Goal: Task Accomplishment & Management: Contribute content

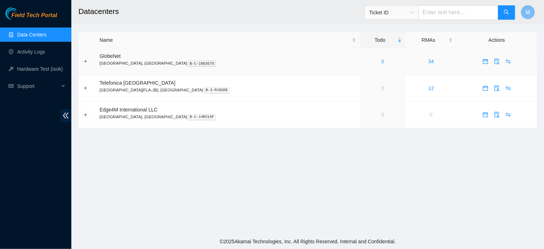
click at [381, 61] on link "8" at bounding box center [382, 62] width 3 height 6
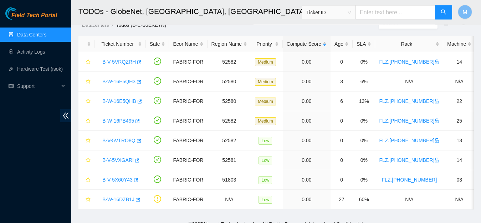
scroll to position [25, 0]
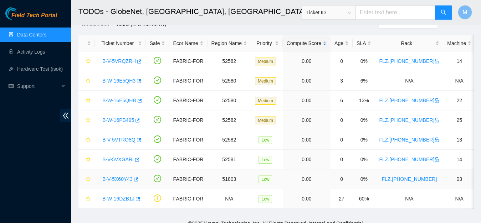
click at [120, 179] on link "B-V-5X60Y43" at bounding box center [117, 179] width 30 height 6
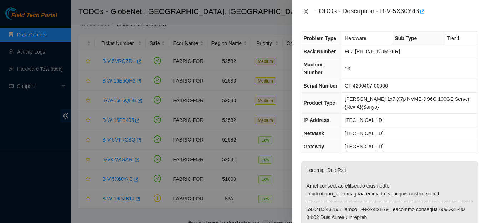
click at [305, 10] on icon "close" at bounding box center [306, 12] width 6 height 6
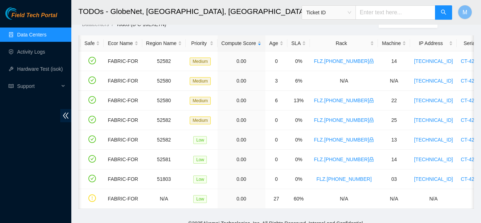
scroll to position [0, 95]
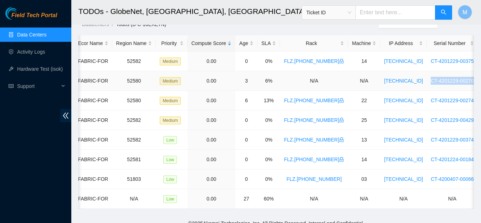
drag, startPoint x: 451, startPoint y: 81, endPoint x: 403, endPoint y: 84, distance: 48.6
click at [427, 84] on td "CT-4201229-00270" at bounding box center [452, 81] width 51 height 20
copy link "CT-4201229-00270"
click at [351, 15] on span "Ticket ID" at bounding box center [328, 12] width 45 height 11
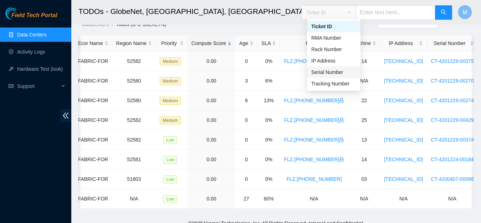
click at [330, 74] on div "Serial Number" at bounding box center [333, 72] width 45 height 8
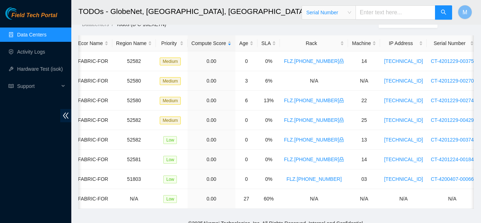
click at [386, 15] on input "text" at bounding box center [396, 12] width 80 height 14
paste input "CT-4201229-00270"
type input "CT-4201229-00270"
click at [437, 12] on button "button" at bounding box center [443, 12] width 17 height 14
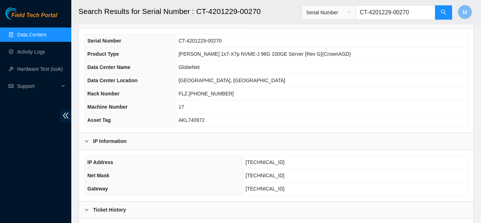
scroll to position [46, 0]
click at [37, 33] on link "Data Centers" at bounding box center [31, 35] width 29 height 6
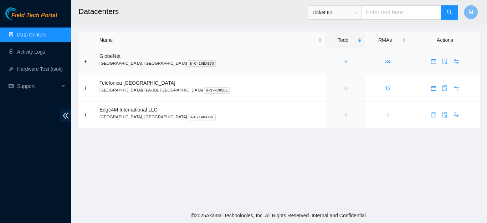
click at [345, 62] on link "8" at bounding box center [346, 62] width 3 height 6
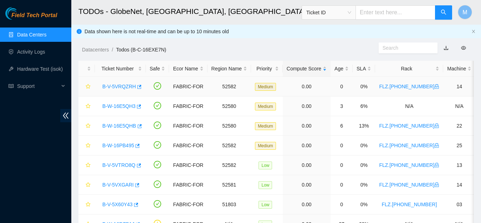
click at [129, 85] on link "B-V-5VRQZRH" at bounding box center [119, 86] width 34 height 6
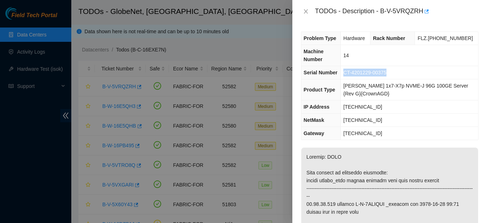
drag, startPoint x: 385, startPoint y: 73, endPoint x: 346, endPoint y: 78, distance: 39.5
click at [346, 78] on td "CT-4201229-00375" at bounding box center [409, 72] width 137 height 13
copy span "CT-4201229-00375"
click at [304, 14] on icon "close" at bounding box center [306, 12] width 6 height 6
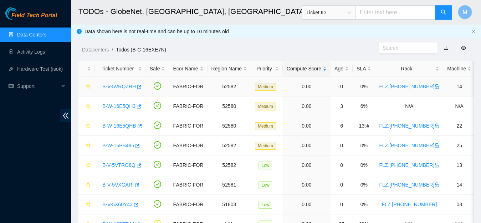
click at [131, 86] on link "B-V-5VRQZRH" at bounding box center [119, 86] width 34 height 6
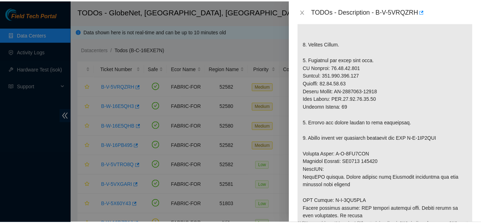
scroll to position [221, 0]
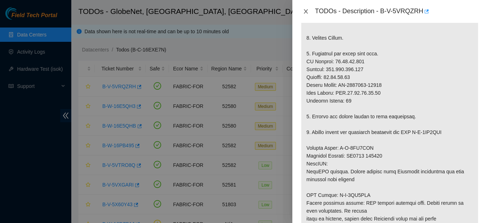
click at [304, 12] on icon "close" at bounding box center [306, 12] width 6 height 6
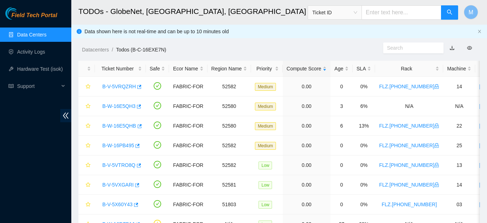
click at [304, 12] on div "TODOs - Description - undefined Problem Type N/A Rack Number N/A Machine Number…" at bounding box center [249, 111] width 487 height 223
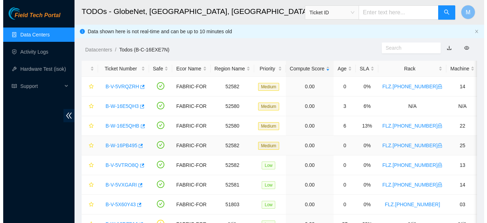
scroll to position [244, 0]
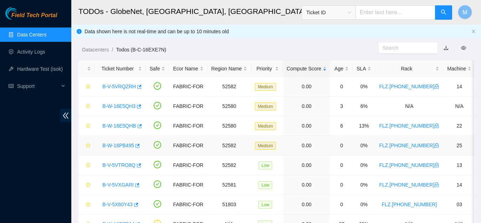
click at [125, 147] on link "B-W-16PB495" at bounding box center [118, 145] width 32 height 6
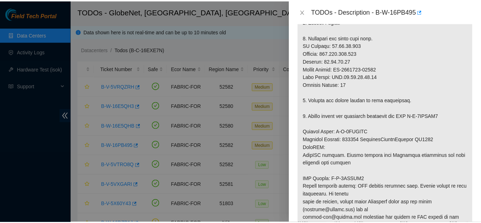
scroll to position [232, 0]
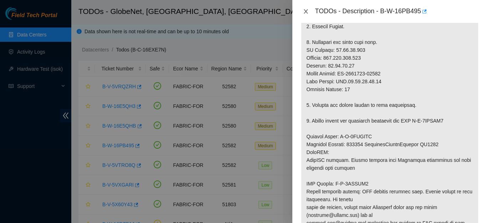
click at [305, 12] on icon "close" at bounding box center [306, 11] width 4 height 4
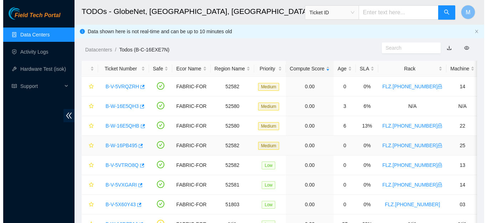
scroll to position [213, 0]
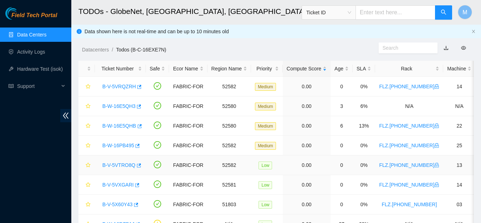
click at [123, 164] on link "B-V-5VTRO8Q" at bounding box center [118, 165] width 33 height 6
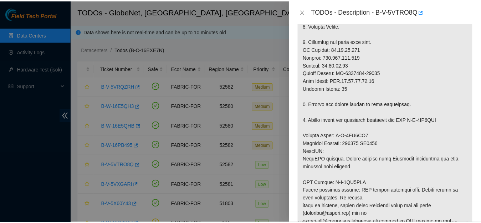
scroll to position [234, 0]
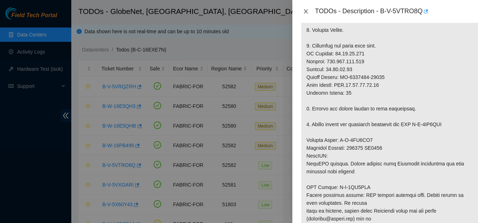
click at [304, 12] on icon "close" at bounding box center [306, 12] width 6 height 6
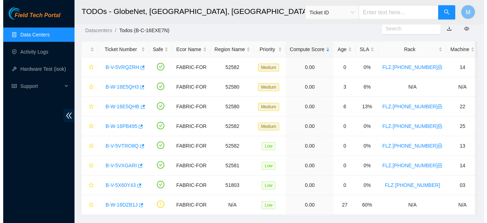
scroll to position [39, 0]
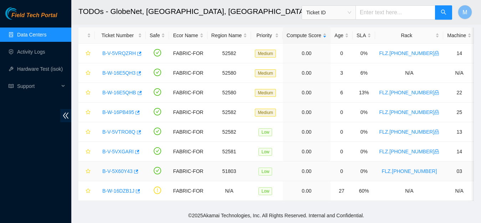
click at [122, 168] on link "B-V-5X60Y43" at bounding box center [117, 171] width 30 height 6
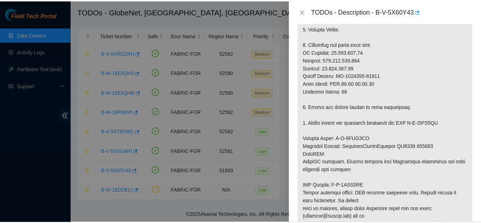
scroll to position [227, 0]
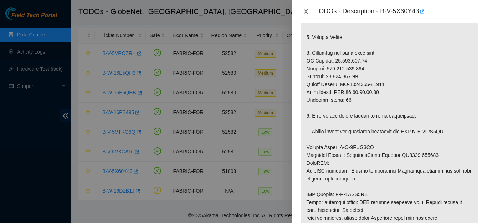
click at [302, 10] on button "Close" at bounding box center [306, 11] width 10 height 7
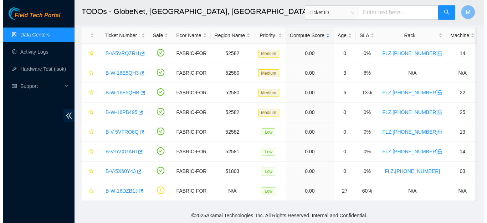
scroll to position [213, 0]
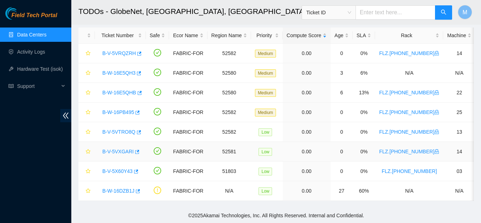
click at [129, 148] on link "B-V-5VXGARI" at bounding box center [117, 151] width 31 height 6
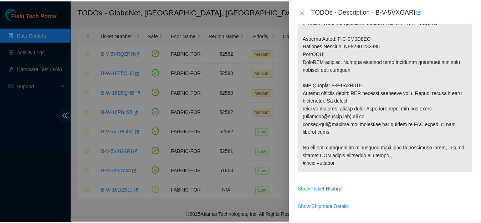
scroll to position [183, 0]
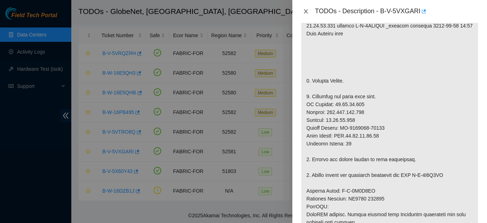
click at [303, 12] on icon "close" at bounding box center [306, 12] width 6 height 6
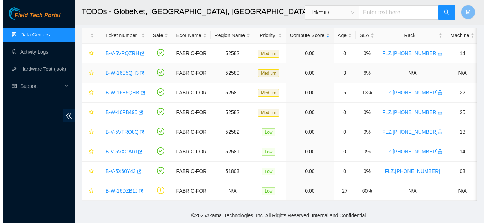
scroll to position [186, 0]
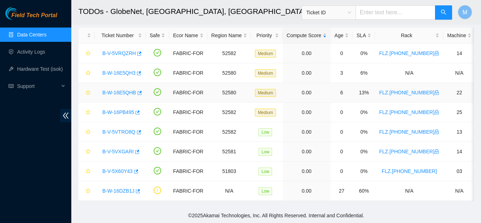
click at [127, 90] on link "B-W-16E5QHB" at bounding box center [119, 93] width 34 height 6
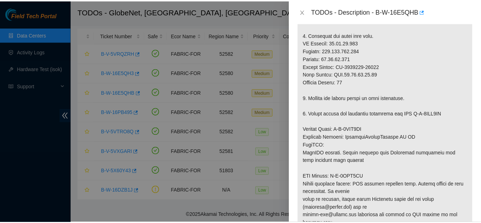
scroll to position [187, 0]
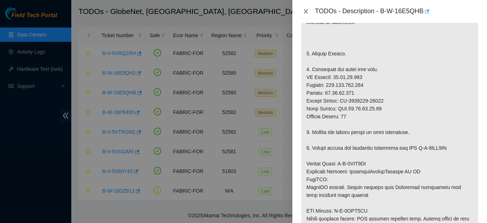
click at [305, 10] on icon "close" at bounding box center [306, 12] width 6 height 6
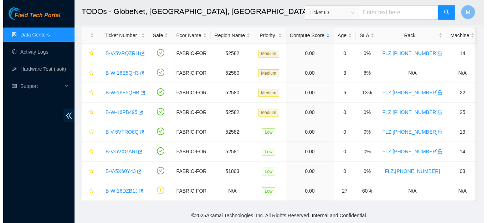
scroll to position [190, 0]
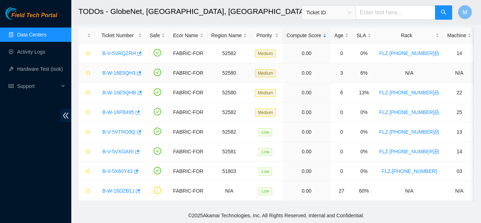
click at [116, 70] on link "B-W-16E5QH3" at bounding box center [118, 73] width 33 height 6
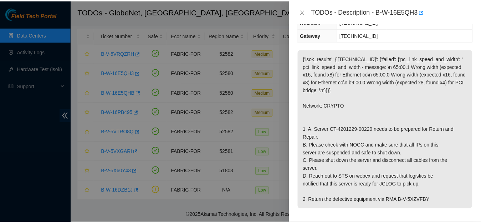
scroll to position [112, 0]
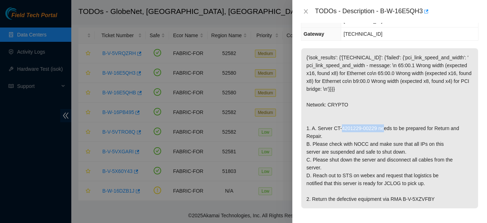
drag, startPoint x: 377, startPoint y: 143, endPoint x: 334, endPoint y: 145, distance: 43.6
click at [334, 145] on p "{'isok_results': {'[TECHNICAL_ID]': {'failed': {'pci_link_speed_and_width': ' p…" at bounding box center [389, 128] width 177 height 160
copy p "CT-4201229-00229"
click at [304, 11] on icon "close" at bounding box center [306, 12] width 6 height 6
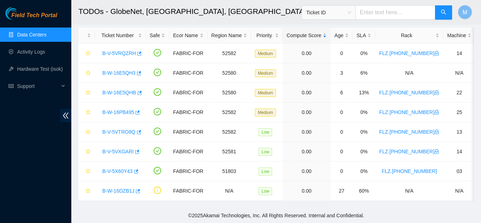
scroll to position [128, 0]
click at [356, 15] on div "Ticket ID" at bounding box center [329, 12] width 54 height 11
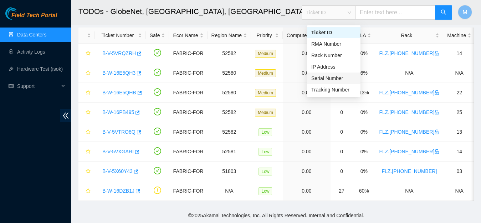
click at [329, 74] on div "Serial Number" at bounding box center [333, 78] width 45 height 8
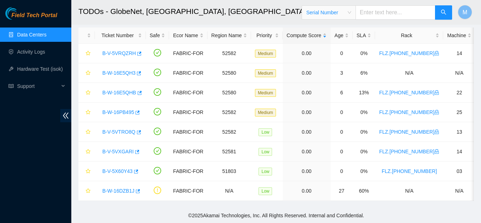
click at [388, 15] on input "text" at bounding box center [396, 12] width 80 height 14
paste input "CT-4201229-00229"
type input "CT-4201229-00229"
click at [445, 11] on icon "search" at bounding box center [443, 12] width 5 height 5
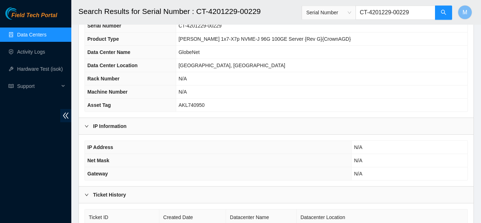
scroll to position [80, 0]
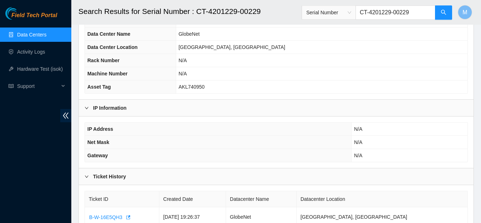
click at [41, 32] on link "Data Centers" at bounding box center [31, 35] width 29 height 6
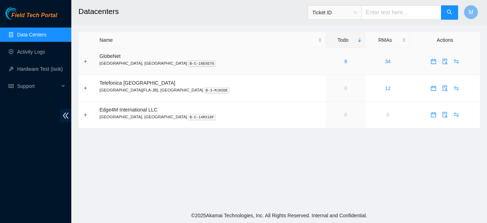
click at [330, 59] on div "8" at bounding box center [346, 61] width 32 height 8
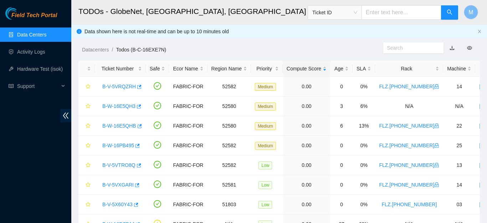
click at [299, 65] on div "Compute Score" at bounding box center [307, 69] width 40 height 8
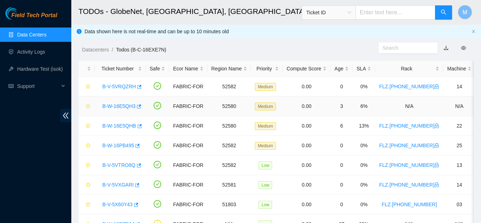
click at [122, 107] on link "B-W-16E5QH3" at bounding box center [118, 106] width 33 height 6
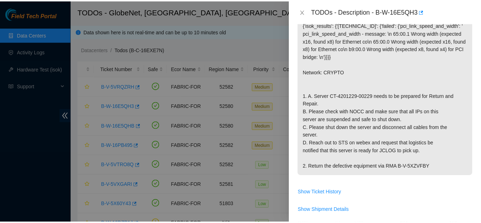
scroll to position [152, 0]
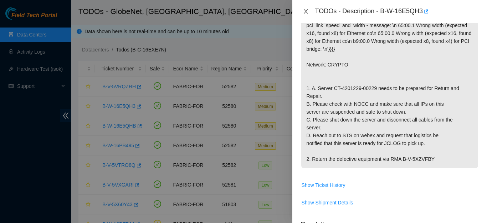
click at [305, 10] on icon "close" at bounding box center [306, 12] width 6 height 6
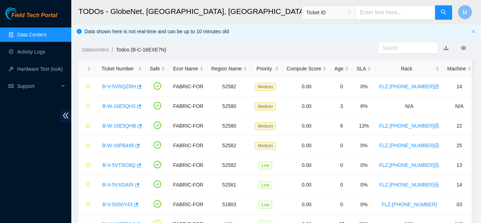
scroll to position [155, 0]
click at [41, 33] on link "Data Centers" at bounding box center [31, 35] width 29 height 6
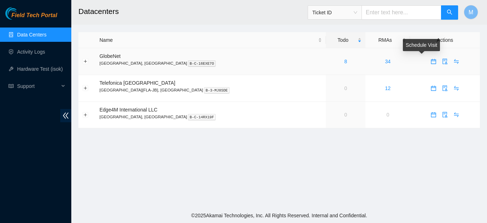
click at [431, 62] on icon "calendar" at bounding box center [434, 62] width 6 height 6
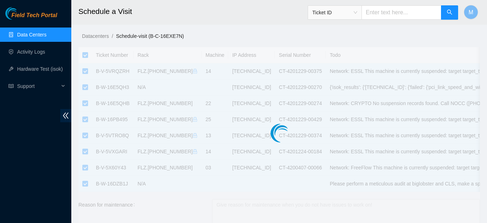
checkbox input "true"
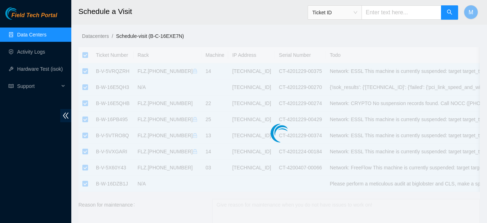
checkbox input "true"
type input "[DATE] 15:34"
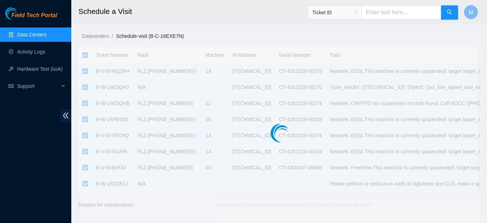
type input "[DATE] 15:33"
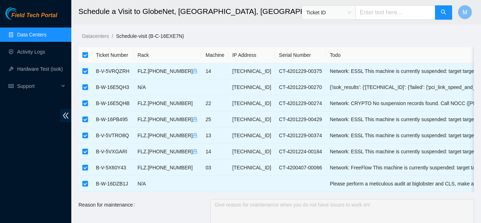
click at [86, 55] on input "checkbox" at bounding box center [85, 55] width 6 height 6
checkbox input "false"
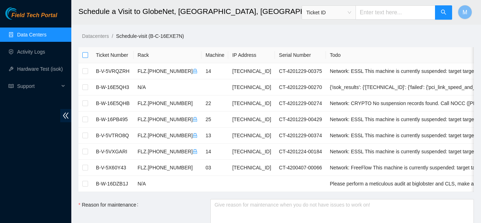
checkbox input "false"
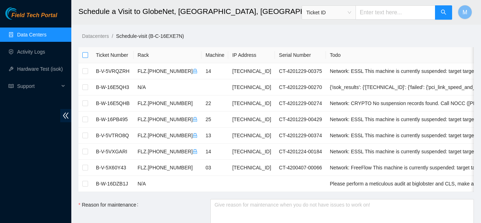
checkbox input "false"
click at [83, 71] on input "checkbox" at bounding box center [85, 71] width 6 height 6
checkbox input "true"
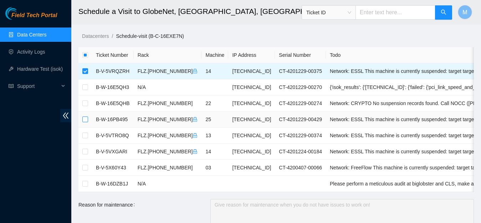
click at [87, 118] on input "checkbox" at bounding box center [85, 119] width 6 height 6
checkbox input "true"
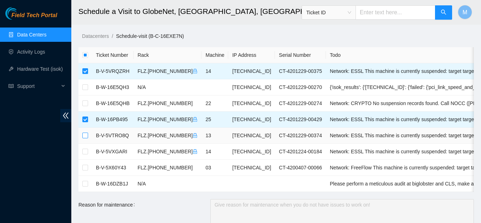
click at [85, 136] on input "checkbox" at bounding box center [85, 135] width 6 height 6
checkbox input "true"
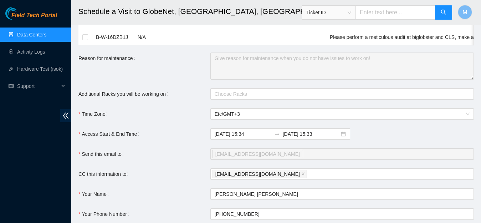
scroll to position [147, 0]
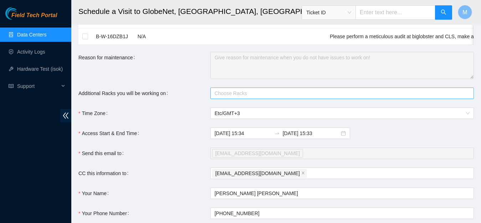
click at [259, 97] on div at bounding box center [338, 93] width 253 height 9
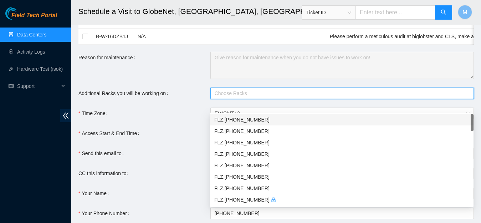
click at [259, 97] on div at bounding box center [338, 93] width 253 height 9
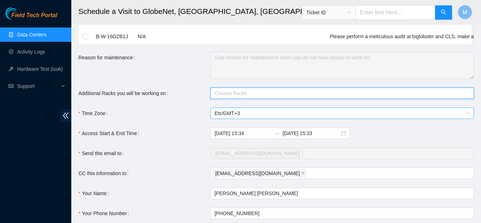
click at [250, 118] on span "Etc/GMT+3" at bounding box center [342, 113] width 255 height 11
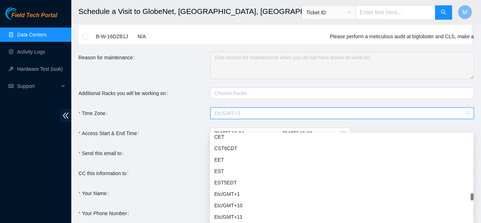
scroll to position [2802, 0]
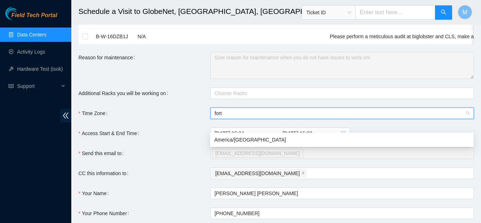
type input "forta"
click at [241, 140] on div "America/[GEOGRAPHIC_DATA]" at bounding box center [341, 140] width 255 height 8
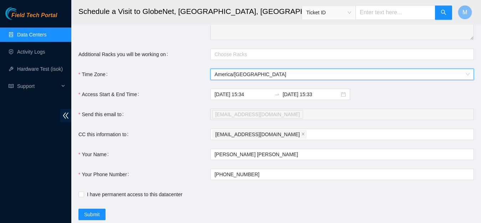
scroll to position [215, 0]
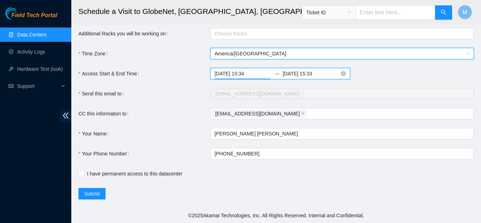
click at [251, 77] on input "[DATE] 15:34" at bounding box center [243, 74] width 57 height 8
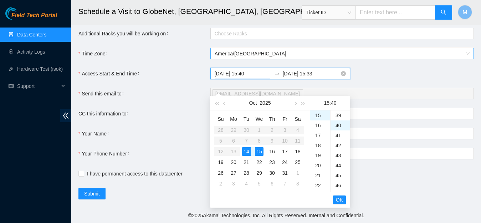
scroll to position [400, 0]
type input "[DATE] 15:40"
click at [306, 77] on input "[DATE] 15:33" at bounding box center [311, 74] width 57 height 8
click at [314, 77] on input "[DATE] 15:33" at bounding box center [311, 74] width 57 height 8
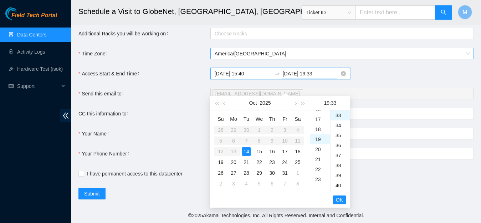
scroll to position [190, 0]
drag, startPoint x: 322, startPoint y: 77, endPoint x: 318, endPoint y: 78, distance: 4.3
click at [318, 77] on input "[DATE] 19:33" at bounding box center [311, 74] width 57 height 8
click at [337, 195] on span "OK" at bounding box center [339, 199] width 7 height 8
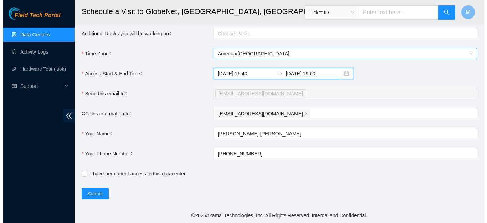
scroll to position [0, 0]
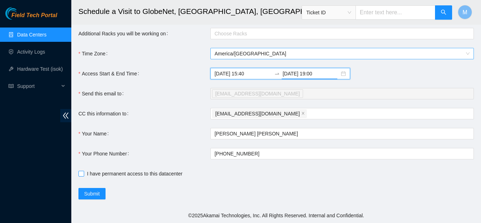
type input "[DATE] 19:00"
click at [81, 176] on input "I have permanent access to this datacenter" at bounding box center [80, 173] width 5 height 5
checkbox input "true"
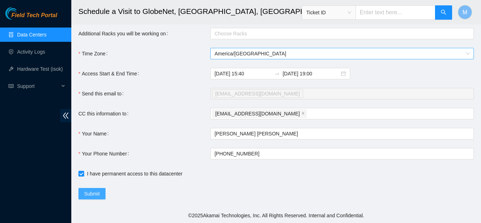
click at [86, 197] on span "Submit" at bounding box center [92, 193] width 16 height 8
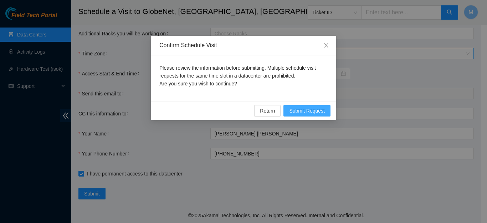
click at [309, 106] on button "Submit Request" at bounding box center [307, 110] width 47 height 11
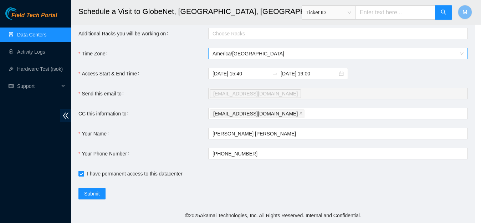
type input "[DATE] 15:36"
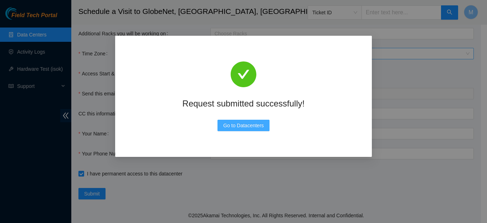
click at [231, 123] on span "Go to Datacenters" at bounding box center [243, 125] width 41 height 8
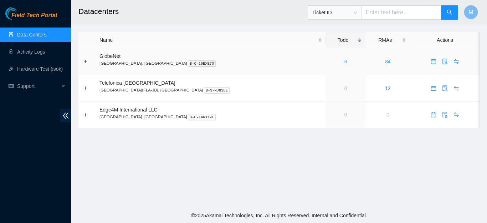
click at [345, 60] on link "8" at bounding box center [346, 62] width 3 height 6
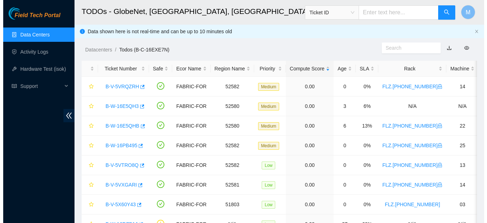
scroll to position [39, 0]
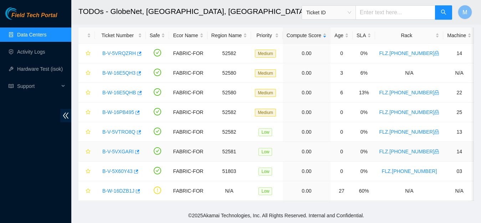
click at [118, 148] on link "B-V-5VXGARI" at bounding box center [117, 151] width 31 height 6
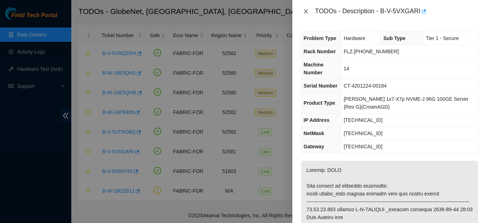
click at [304, 13] on icon "close" at bounding box center [306, 12] width 6 height 6
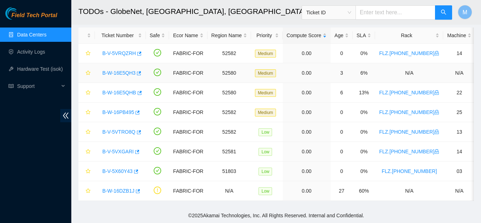
click at [115, 70] on link "B-W-16E5QH3" at bounding box center [118, 73] width 33 height 6
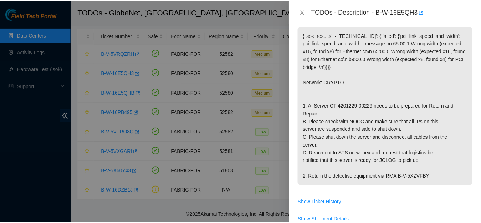
scroll to position [134, 0]
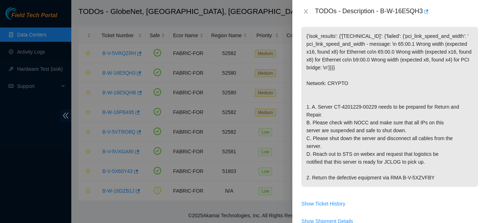
drag, startPoint x: 306, startPoint y: 121, endPoint x: 435, endPoint y: 198, distance: 150.0
click at [435, 187] on p "{'isok_results': {'[TECHNICAL_ID]': {'failed': {'pci_link_speed_and_width': ' p…" at bounding box center [389, 107] width 177 height 160
copy p "1. A. Server CT-4201229-00229 needs to be prepared for Return and Repair. B. Pl…"
click at [305, 12] on icon "close" at bounding box center [306, 11] width 4 height 4
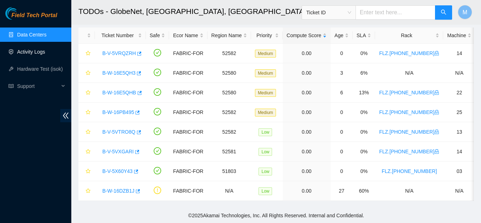
scroll to position [137, 0]
click at [24, 37] on link "Data Centers" at bounding box center [31, 35] width 29 height 6
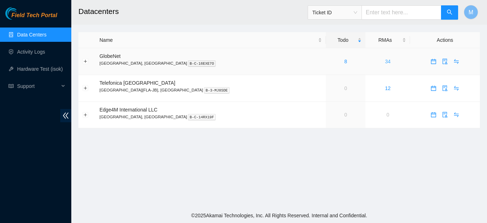
click at [385, 61] on link "34" at bounding box center [388, 62] width 6 height 6
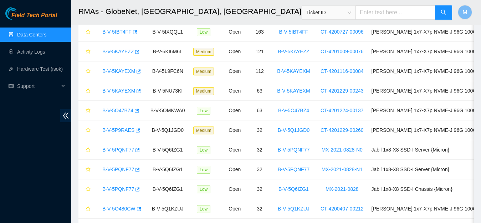
scroll to position [191, 0]
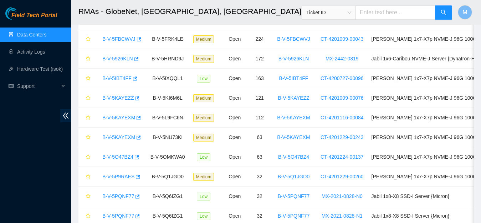
click at [46, 35] on link "Data Centers" at bounding box center [31, 35] width 29 height 6
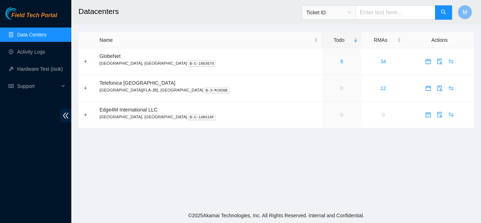
click at [399, 15] on input "text" at bounding box center [396, 12] width 80 height 14
paste input "1. A. Server CT-4201229-00229 needs to be prepared for Return and Repair. B. Pl…"
type input "1. A. Server CT-4201229-00229 needs to be prepared for Return and Repair. B. Pl…"
click at [326, 61] on div "8" at bounding box center [341, 61] width 31 height 8
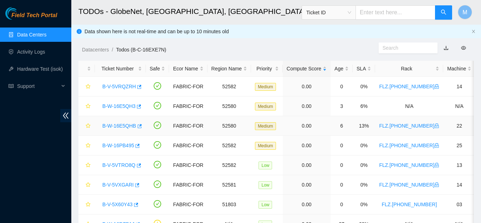
click at [117, 125] on link "B-W-16E5QHB" at bounding box center [119, 126] width 34 height 6
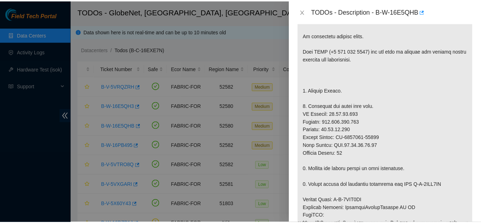
scroll to position [165, 0]
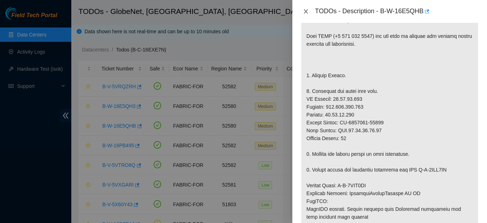
click at [306, 12] on icon "close" at bounding box center [306, 11] width 4 height 4
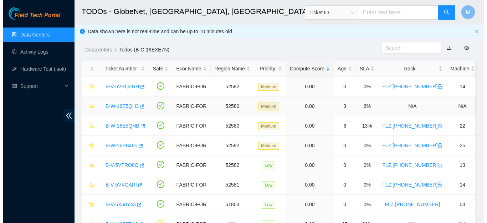
scroll to position [168, 0]
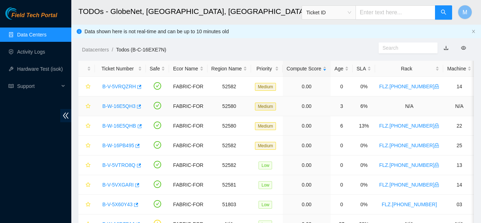
click at [124, 105] on link "B-W-16E5QH3" at bounding box center [118, 106] width 33 height 6
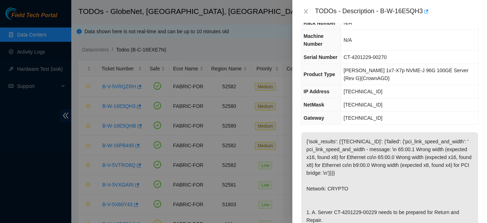
scroll to position [27, 0]
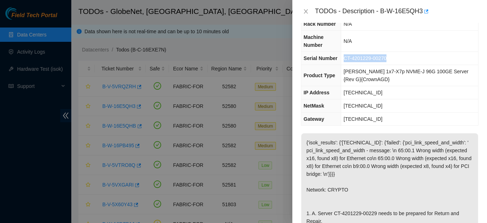
drag, startPoint x: 391, startPoint y: 56, endPoint x: 344, endPoint y: 59, distance: 46.8
click at [344, 59] on tr "Serial Number CT-4201229-00270" at bounding box center [389, 58] width 177 height 13
copy tr "CT-4201229-00270"
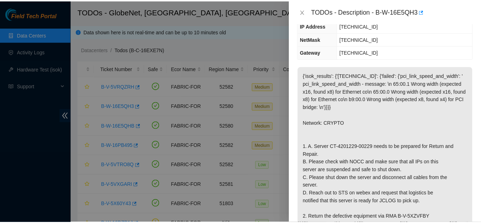
scroll to position [97, 0]
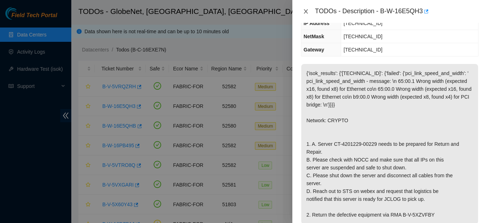
click at [305, 11] on icon "close" at bounding box center [306, 12] width 6 height 6
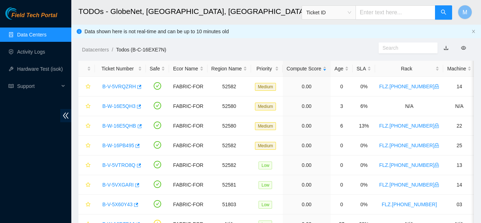
scroll to position [112, 0]
click at [378, 13] on input "text" at bounding box center [396, 12] width 80 height 14
paste input "CT-4201229-00270"
click at [351, 14] on span "Ticket ID" at bounding box center [328, 12] width 45 height 11
type input "CT-4201229-00270"
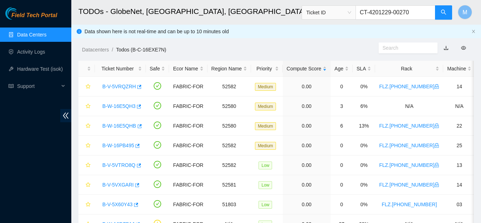
click at [351, 14] on span "Ticket ID" at bounding box center [328, 12] width 45 height 11
click at [351, 17] on span "Ticket ID" at bounding box center [328, 12] width 45 height 11
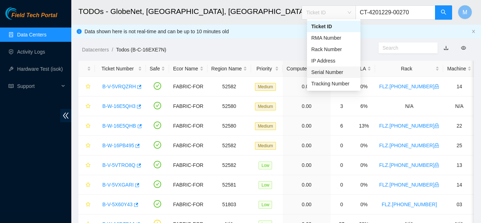
click at [335, 71] on div "Serial Number" at bounding box center [333, 72] width 45 height 8
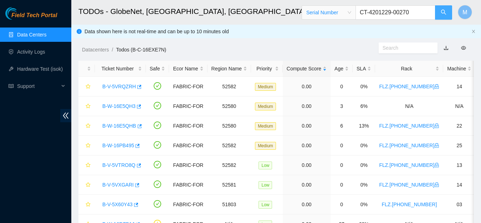
click at [442, 15] on icon "search" at bounding box center [444, 12] width 6 height 6
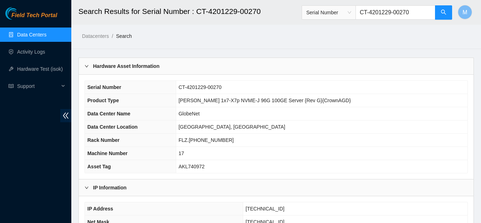
click at [424, 11] on input "CT-4201229-00270" at bounding box center [396, 12] width 80 height 14
click at [439, 14] on button "button" at bounding box center [443, 12] width 17 height 14
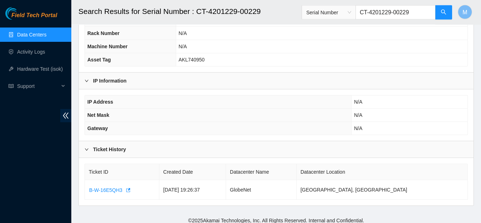
scroll to position [112, 0]
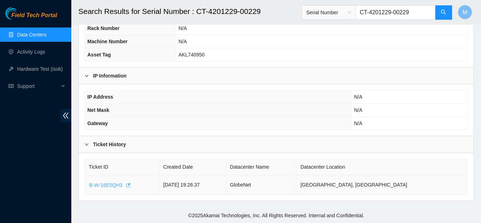
type input "CT-4201229-00229"
click at [114, 183] on span "B-W-16E5QH3" at bounding box center [105, 185] width 33 height 8
click at [41, 53] on link "Activity Logs" at bounding box center [31, 52] width 28 height 6
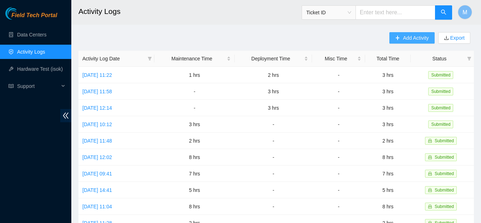
click at [403, 37] on span "Add Activity" at bounding box center [416, 38] width 26 height 8
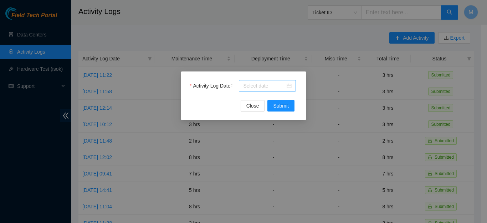
click at [264, 87] on input "Activity Log Date" at bounding box center [264, 86] width 42 height 8
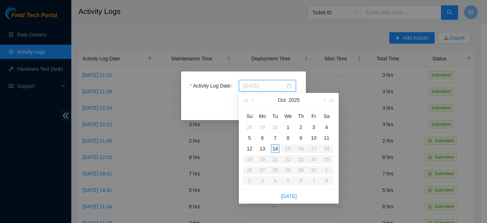
click at [278, 149] on div "14" at bounding box center [275, 148] width 9 height 9
type input "2025-10-14"
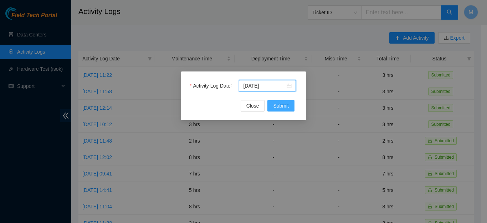
click at [278, 107] on span "Submit" at bounding box center [281, 106] width 16 height 8
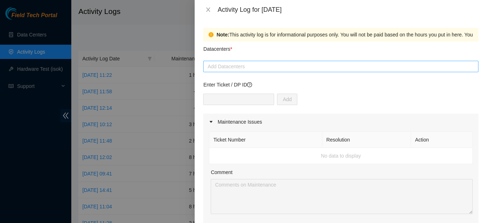
click at [263, 64] on div at bounding box center [341, 66] width 272 height 9
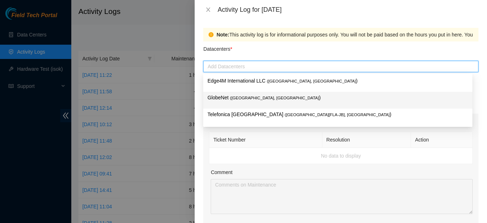
click at [240, 96] on span "( Fortaleza, Brazil" at bounding box center [274, 98] width 89 height 4
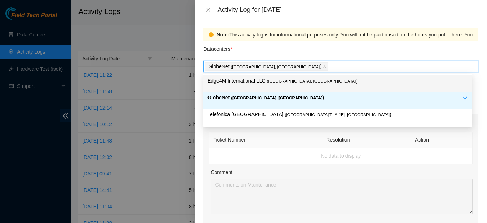
click at [285, 67] on div "GlobeNet ( Fortaleza, Brazil )" at bounding box center [341, 66] width 272 height 10
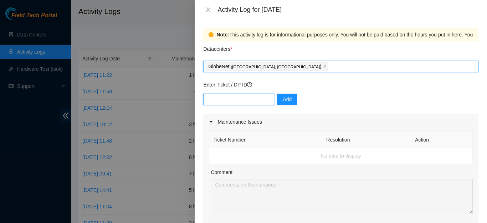
click at [220, 103] on input "text" at bounding box center [238, 98] width 71 height 11
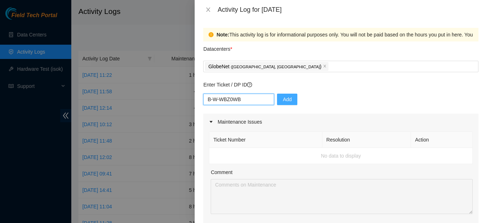
type input "B-W-WBZ0WB"
click at [290, 101] on span "Add" at bounding box center [287, 99] width 9 height 8
click at [231, 99] on input "text" at bounding box center [238, 98] width 71 height 11
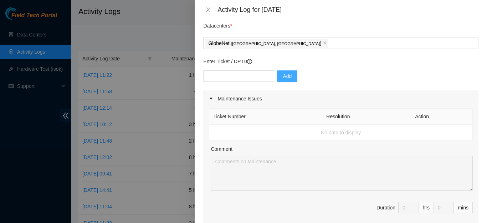
scroll to position [113, 0]
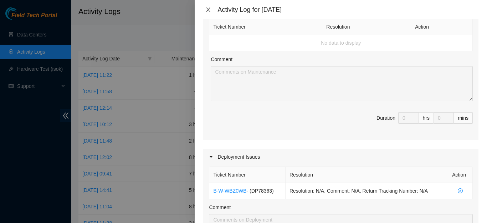
click at [209, 9] on icon "close" at bounding box center [208, 10] width 6 height 6
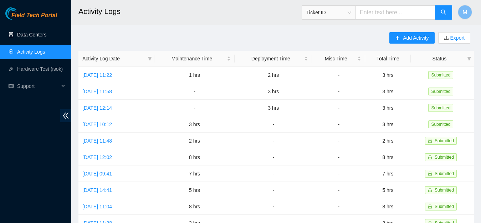
click at [34, 36] on link "Data Centers" at bounding box center [31, 35] width 29 height 6
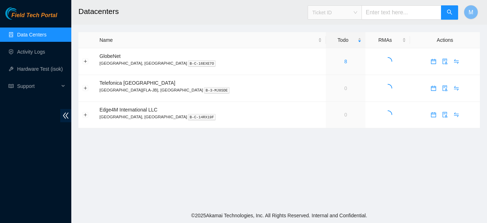
click at [357, 12] on span "Ticket ID" at bounding box center [334, 12] width 45 height 11
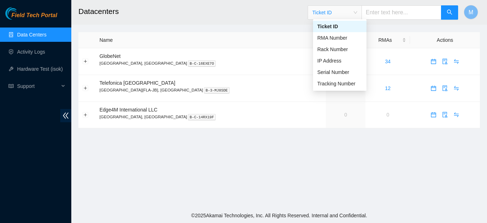
click at [38, 33] on link "Data Centers" at bounding box center [31, 35] width 29 height 6
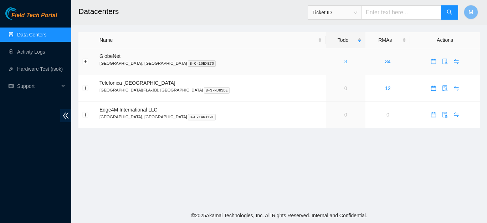
click at [345, 62] on link "8" at bounding box center [346, 62] width 3 height 6
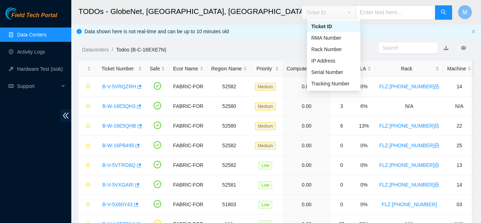
click at [275, 14] on h2 "TODOs - GlobeNet, [GEOGRAPHIC_DATA], [GEOGRAPHIC_DATA]" at bounding box center [241, 11] width 327 height 23
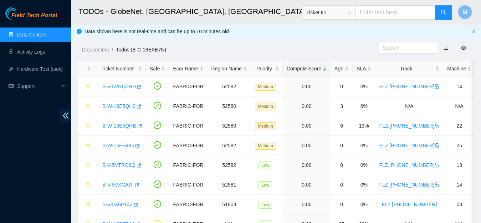
click at [46, 33] on link "Data Centers" at bounding box center [31, 35] width 29 height 6
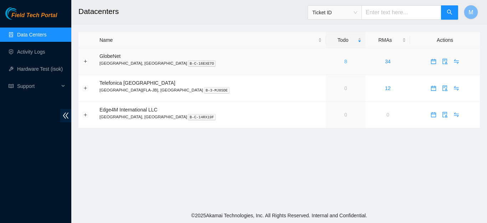
click at [345, 60] on link "8" at bounding box center [346, 62] width 3 height 6
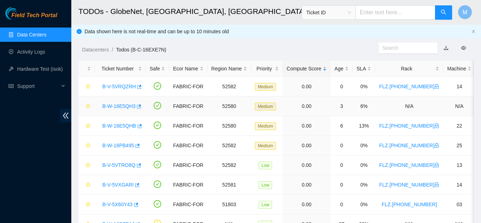
click at [115, 107] on link "B-W-16E5QH3" at bounding box center [118, 106] width 33 height 6
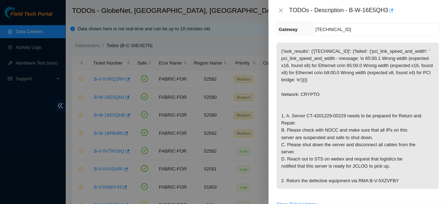
scroll to position [114, 0]
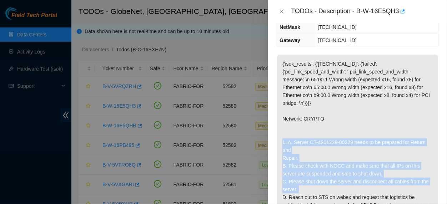
drag, startPoint x: 307, startPoint y: 141, endPoint x: 374, endPoint y: 192, distance: 84.0
click at [374, 192] on p "{'isok_results': {'[TECHNICAL_ID]': {'failed': {'pci_link_speed_and_width': ' p…" at bounding box center [357, 143] width 161 height 176
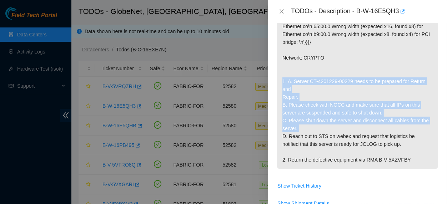
scroll to position [194, 0]
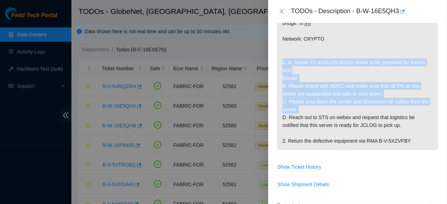
click at [372, 100] on p "{'isok_results': {'[TECHNICAL_ID]': {'failed': {'pci_link_speed_and_width': ' p…" at bounding box center [357, 63] width 161 height 176
drag, startPoint x: 282, startPoint y: 62, endPoint x: 363, endPoint y: 105, distance: 91.9
click at [363, 105] on p "{'isok_results': {'[TECHNICAL_ID]': {'failed': {'pci_link_speed_and_width': ' p…" at bounding box center [357, 63] width 161 height 176
copy p "1. A. Server CT-4201229-00229 needs to be prepared for Return and Repair. B. Pl…"
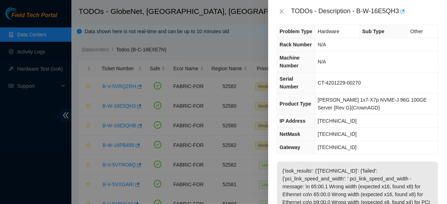
scroll to position [0, 0]
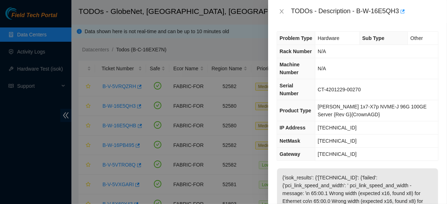
click at [373, 151] on td "[TECHNICAL_ID]" at bounding box center [376, 154] width 123 height 13
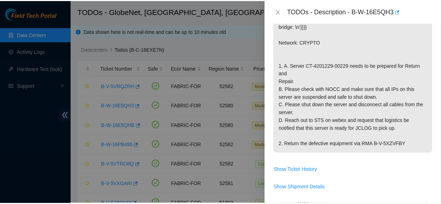
scroll to position [193, 0]
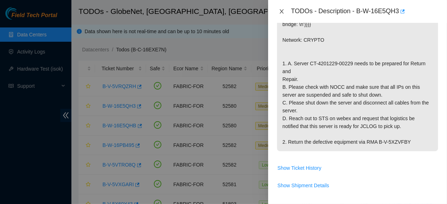
click at [280, 13] on icon "close" at bounding box center [282, 11] width 4 height 4
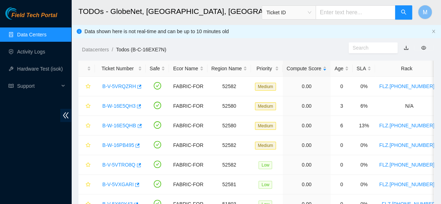
scroll to position [188, 0]
click at [109, 125] on link "B-W-16E5QHB" at bounding box center [119, 126] width 34 height 6
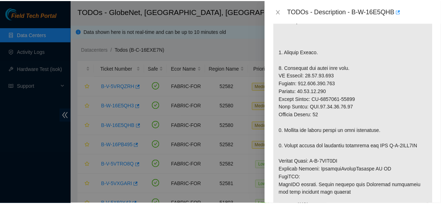
scroll to position [203, 0]
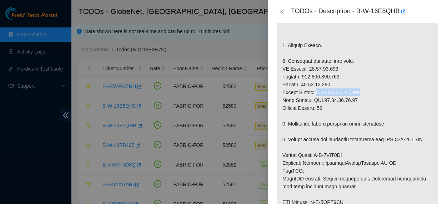
drag, startPoint x: 358, startPoint y: 84, endPoint x: 318, endPoint y: 87, distance: 40.1
click at [318, 87] on p at bounding box center [357, 135] width 161 height 340
copy p "CT-4201229-00431"
click at [281, 12] on icon "close" at bounding box center [282, 11] width 4 height 4
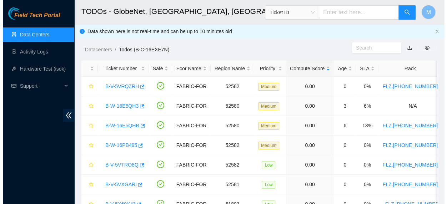
scroll to position [198, 0]
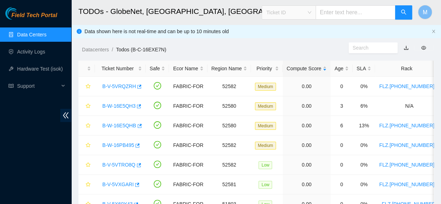
click at [316, 11] on div "Ticket ID" at bounding box center [289, 12] width 54 height 11
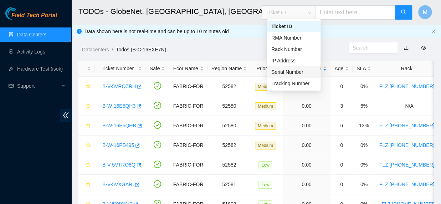
click at [287, 69] on div "Serial Number" at bounding box center [293, 72] width 45 height 8
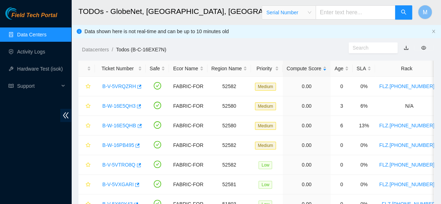
click at [343, 13] on input "text" at bounding box center [356, 12] width 80 height 14
paste input "CT-4201229-00431"
type input "CT-4201229-00431"
click at [400, 13] on button "button" at bounding box center [403, 12] width 17 height 14
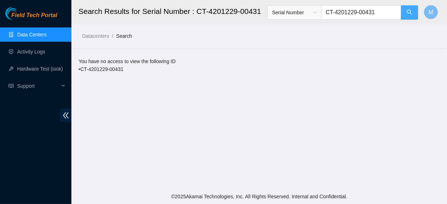
click at [406, 13] on button "button" at bounding box center [409, 12] width 17 height 14
click at [42, 37] on link "Data Centers" at bounding box center [31, 35] width 29 height 6
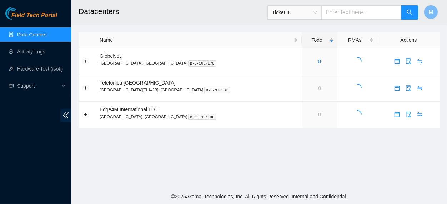
click at [321, 15] on div "Ticket ID" at bounding box center [295, 12] width 54 height 11
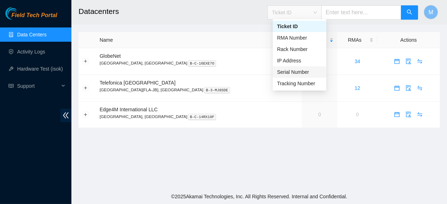
click at [298, 71] on div "Serial Number" at bounding box center [299, 72] width 45 height 8
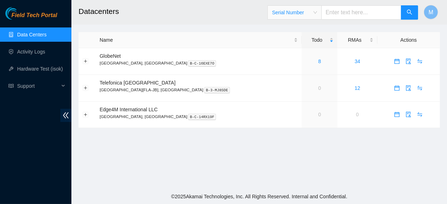
click at [344, 14] on input "text" at bounding box center [361, 12] width 80 height 14
paste input "CT-4201229-00431"
type input "CT-4201229-00431"
click at [407, 14] on icon "search" at bounding box center [409, 12] width 5 height 5
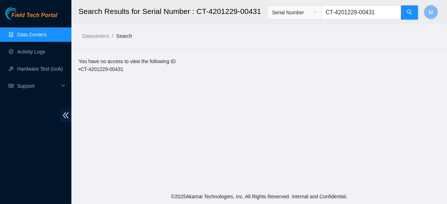
drag, startPoint x: 177, startPoint y: 60, endPoint x: 80, endPoint y: 61, distance: 96.7
click at [80, 61] on div "You have no access to view the following ID • CT-4201229-00431" at bounding box center [258, 65] width 361 height 16
drag, startPoint x: 78, startPoint y: 61, endPoint x: 187, endPoint y: 61, distance: 108.4
click at [187, 61] on div "You have no access to view the following ID • CT-4201229-00431" at bounding box center [258, 65] width 361 height 16
copy div "You have no access to view the following ID"
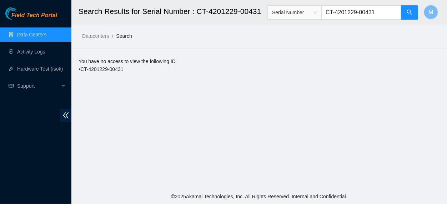
click at [41, 34] on link "Data Centers" at bounding box center [31, 35] width 29 height 6
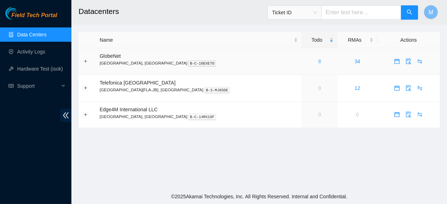
click at [318, 61] on link "8" at bounding box center [319, 62] width 3 height 6
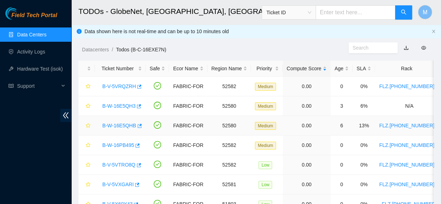
click at [125, 126] on link "B-W-16E5QHB" at bounding box center [119, 126] width 34 height 6
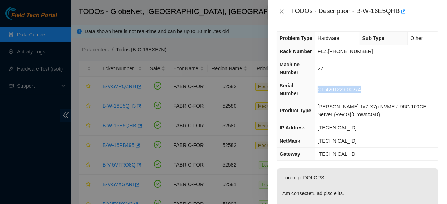
drag, startPoint x: 363, startPoint y: 85, endPoint x: 320, endPoint y: 91, distance: 43.6
click at [320, 91] on td "CT-4201229-00274" at bounding box center [376, 89] width 123 height 21
copy span "CT-4201229-00274"
click at [281, 10] on icon "close" at bounding box center [282, 12] width 6 height 6
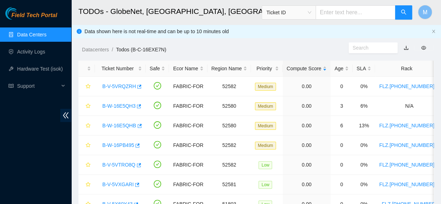
click at [311, 15] on span "Ticket ID" at bounding box center [288, 12] width 45 height 11
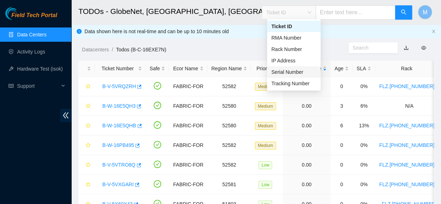
click at [297, 71] on div "Serial Number" at bounding box center [293, 72] width 45 height 8
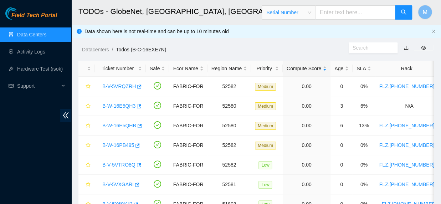
click at [341, 14] on input "text" at bounding box center [356, 12] width 80 height 14
paste input "CT-4201229-00274"
type input "CT-4201229-00274"
click at [401, 14] on button "button" at bounding box center [403, 12] width 17 height 14
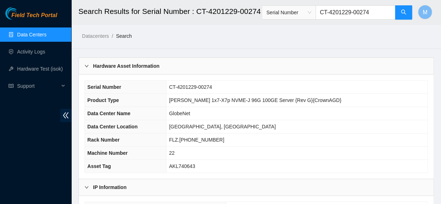
click at [28, 35] on link "Data Centers" at bounding box center [31, 35] width 29 height 6
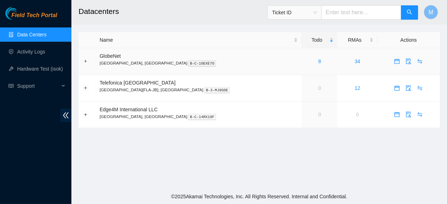
click at [305, 61] on div "8" at bounding box center [319, 61] width 28 height 8
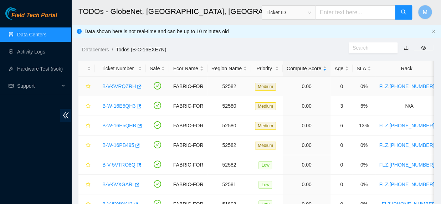
click at [125, 86] on link "B-V-5VRQZRH" at bounding box center [119, 86] width 34 height 6
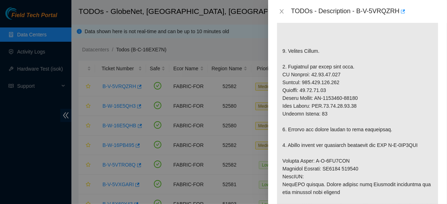
scroll to position [225, 0]
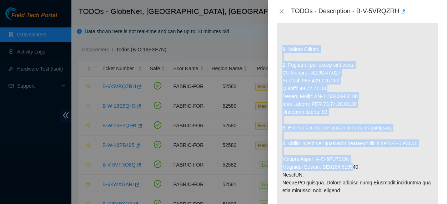
drag, startPoint x: 282, startPoint y: 40, endPoint x: 353, endPoint y: 162, distance: 140.5
click at [353, 162] on p at bounding box center [357, 124] width 161 height 372
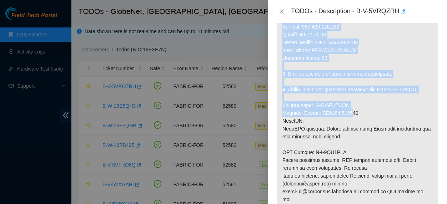
scroll to position [360, 0]
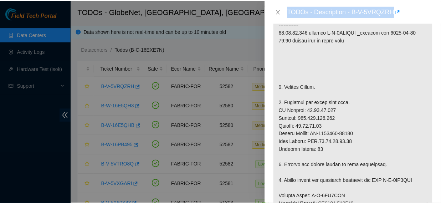
scroll to position [157, 0]
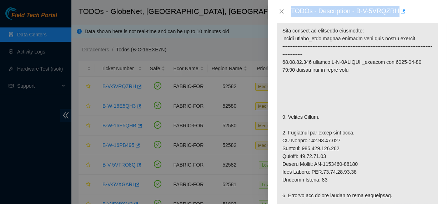
drag, startPoint x: 321, startPoint y: 159, endPoint x: 278, endPoint y: 109, distance: 65.8
click at [278, 109] on p at bounding box center [357, 192] width 161 height 372
copy p "1. Replace Server. 2. Configure and check with isok. IP Address: 23.12.41.113 N…"
click at [280, 10] on icon "close" at bounding box center [282, 11] width 4 height 4
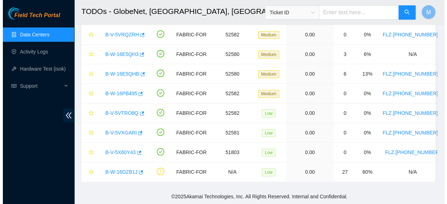
scroll to position [25, 0]
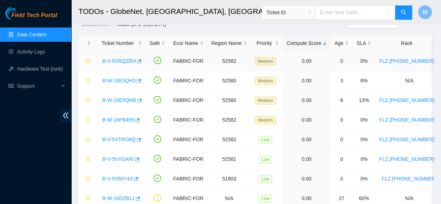
click at [118, 59] on link "B-V-5VRQZRH" at bounding box center [119, 61] width 34 height 6
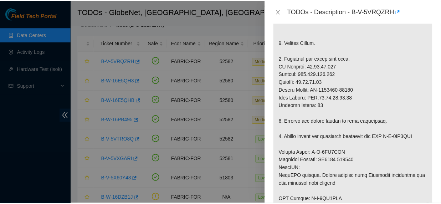
scroll to position [234, 0]
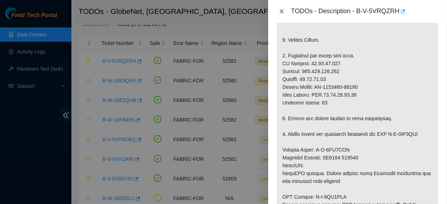
click at [280, 12] on icon "close" at bounding box center [282, 11] width 4 height 4
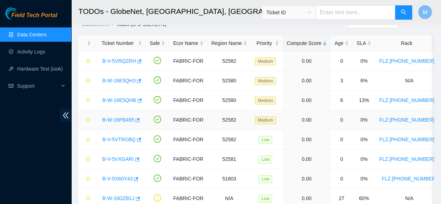
click at [114, 119] on link "B-W-16PB495" at bounding box center [118, 120] width 32 height 6
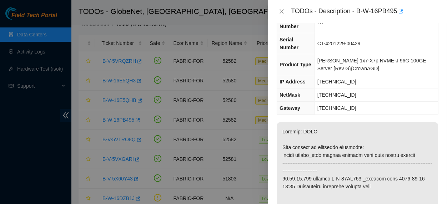
scroll to position [0, 0]
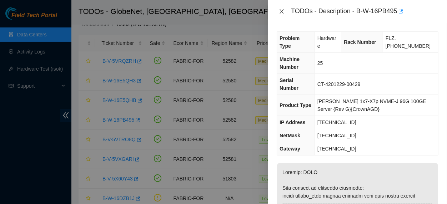
click at [279, 12] on icon "close" at bounding box center [282, 12] width 6 height 6
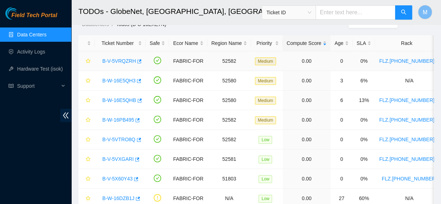
click at [118, 59] on link "B-V-5VRQZRH" at bounding box center [119, 61] width 34 height 6
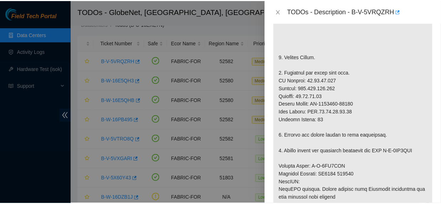
scroll to position [241, 0]
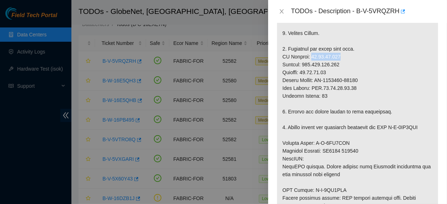
drag, startPoint x: 308, startPoint y: 50, endPoint x: 337, endPoint y: 49, distance: 29.3
click at [337, 49] on p at bounding box center [357, 108] width 161 height 372
copy p "[TECHNICAL_ID]"
click at [277, 10] on button "Close" at bounding box center [281, 11] width 10 height 7
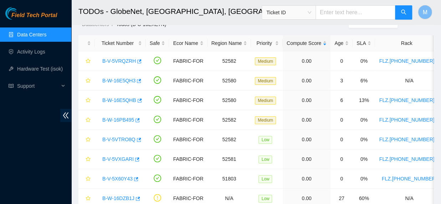
scroll to position [234, 0]
click at [40, 69] on link "Hardware Test (isok)" at bounding box center [40, 69] width 46 height 6
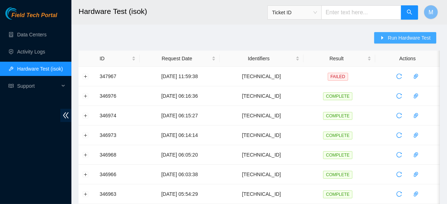
click at [407, 40] on span "Run Hardware Test" at bounding box center [408, 38] width 43 height 8
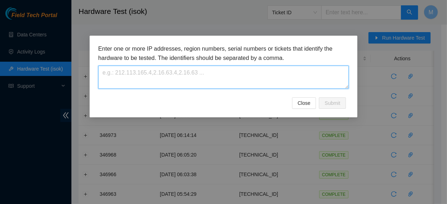
click at [276, 76] on textarea at bounding box center [223, 77] width 250 height 23
paste textarea "[TECHNICAL_ID]"
type textarea "[TECHNICAL_ID]"
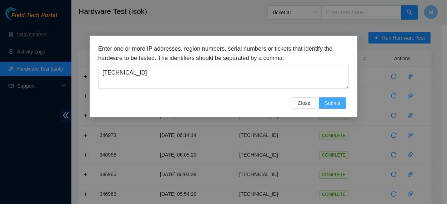
click at [332, 106] on span "Submit" at bounding box center [332, 103] width 16 height 8
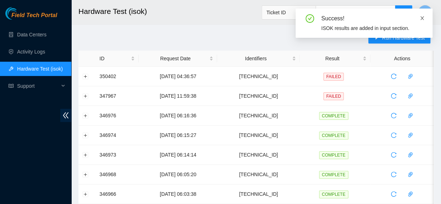
click at [423, 18] on icon "close" at bounding box center [422, 18] width 5 height 5
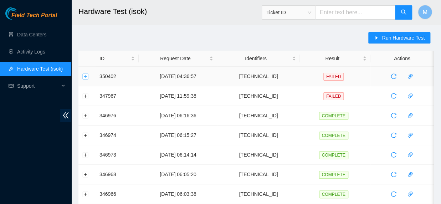
click at [86, 76] on button "Expand row" at bounding box center [86, 76] width 6 height 6
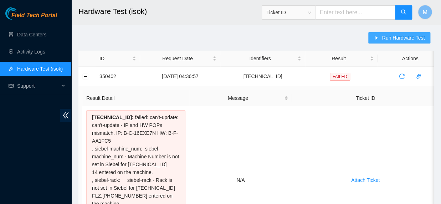
click at [386, 38] on span "Run Hardware Test" at bounding box center [403, 38] width 43 height 8
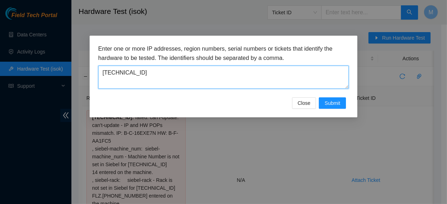
click at [233, 78] on textarea "[TECHNICAL_ID]" at bounding box center [223, 77] width 250 height 23
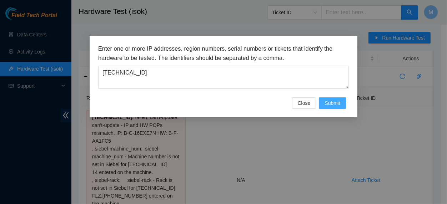
click at [329, 107] on span "Submit" at bounding box center [332, 103] width 16 height 8
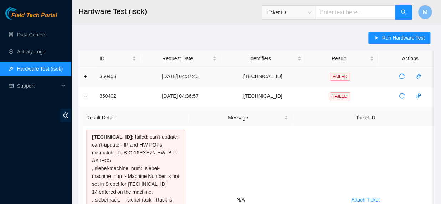
drag, startPoint x: 93, startPoint y: 77, endPoint x: 89, endPoint y: 77, distance: 4.3
click at [89, 77] on td at bounding box center [86, 77] width 17 height 20
click at [85, 76] on button "Expand row" at bounding box center [86, 76] width 6 height 6
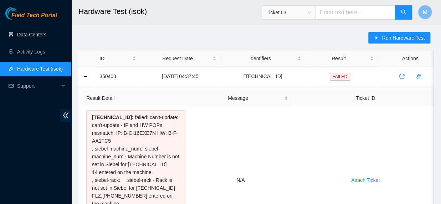
click at [38, 34] on link "Data Centers" at bounding box center [31, 35] width 29 height 6
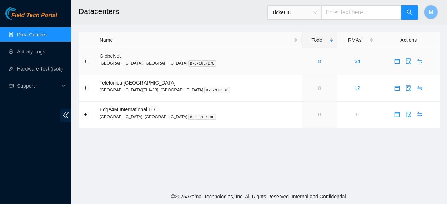
click at [318, 62] on link "8" at bounding box center [319, 62] width 3 height 6
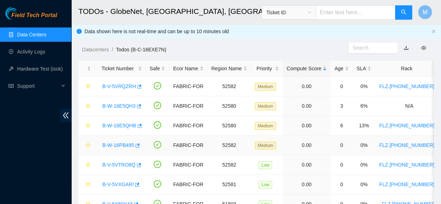
click at [120, 145] on link "B-W-16PB495" at bounding box center [118, 145] width 32 height 6
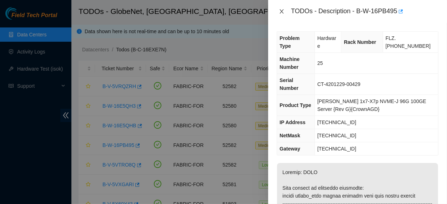
click at [280, 11] on icon "close" at bounding box center [282, 12] width 6 height 6
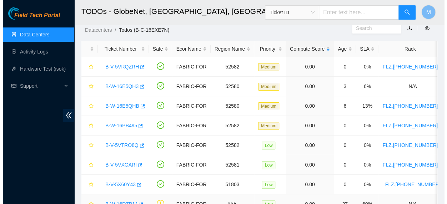
scroll to position [57, 0]
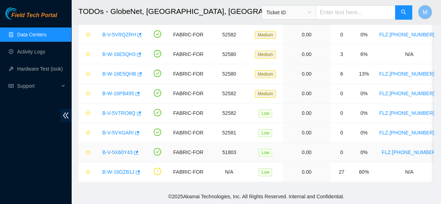
click at [124, 149] on link "B-V-5X60Y43" at bounding box center [117, 152] width 30 height 6
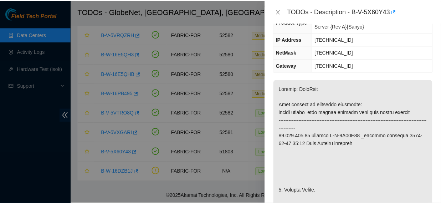
scroll to position [205, 0]
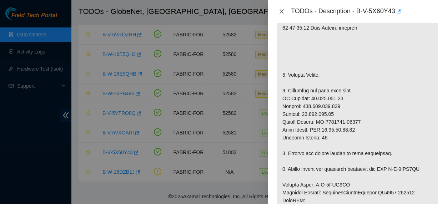
click at [281, 12] on icon "close" at bounding box center [282, 11] width 4 height 4
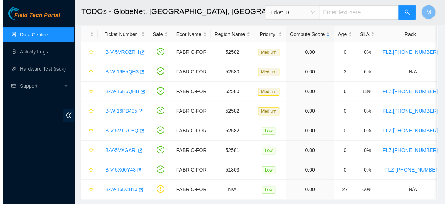
scroll to position [0, 0]
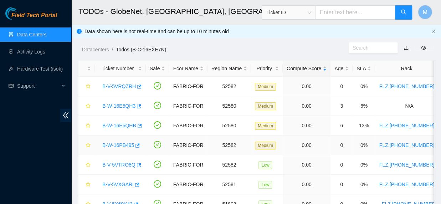
click at [121, 145] on link "B-W-16PB495" at bounding box center [118, 145] width 32 height 6
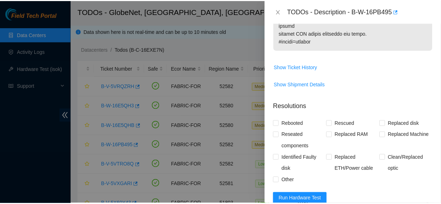
scroll to position [201, 0]
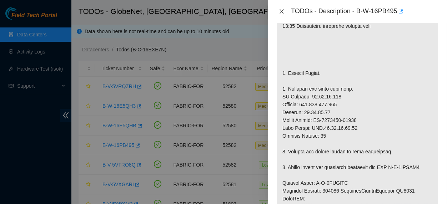
click at [281, 10] on icon "close" at bounding box center [282, 12] width 6 height 6
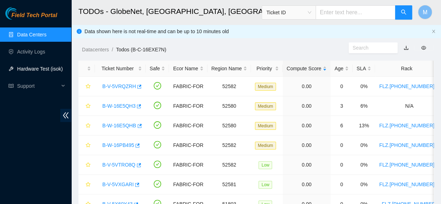
click at [41, 67] on link "Hardware Test (isok)" at bounding box center [40, 69] width 46 height 6
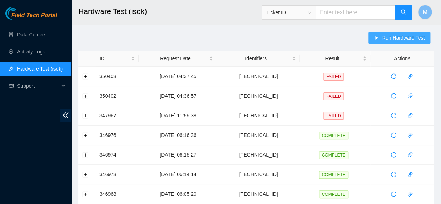
click at [381, 37] on button "Run Hardware Test" at bounding box center [399, 37] width 62 height 11
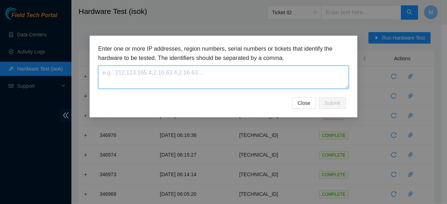
click at [209, 85] on textarea at bounding box center [223, 77] width 250 height 23
paste textarea "[TECHNICAL_ID]"
type textarea "[TECHNICAL_ID]"
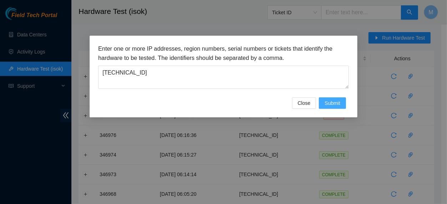
click at [331, 106] on span "Submit" at bounding box center [332, 103] width 16 height 8
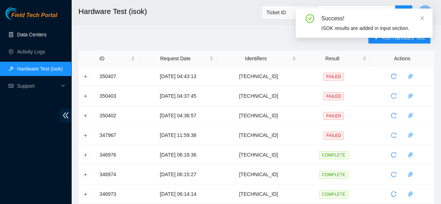
click at [31, 35] on link "Data Centers" at bounding box center [31, 35] width 29 height 6
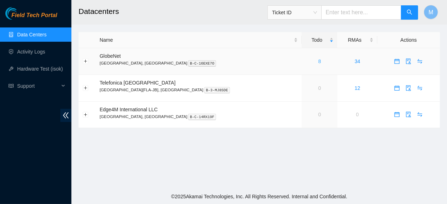
click at [318, 60] on link "8" at bounding box center [319, 62] width 3 height 6
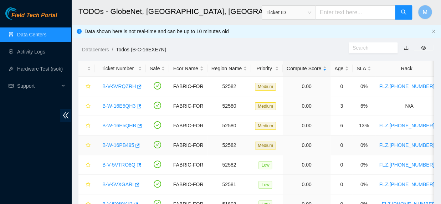
click at [121, 146] on link "B-W-16PB495" at bounding box center [118, 145] width 32 height 6
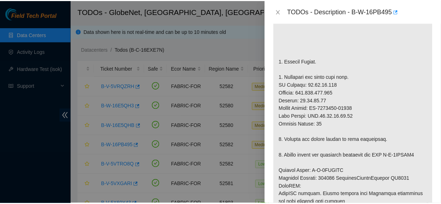
scroll to position [171, 0]
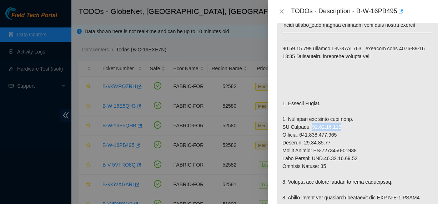
drag, startPoint x: 335, startPoint y: 118, endPoint x: 307, endPoint y: 121, distance: 28.0
click at [307, 121] on p at bounding box center [357, 178] width 161 height 372
copy p "[TECHNICAL_ID]"
click at [279, 12] on icon "close" at bounding box center [282, 12] width 6 height 6
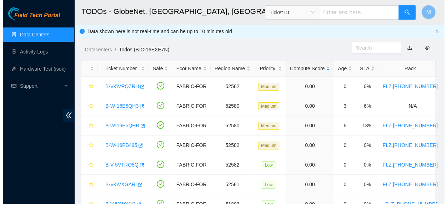
scroll to position [147, 0]
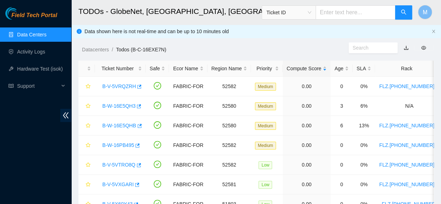
click at [29, 51] on link "Activity Logs" at bounding box center [31, 52] width 28 height 6
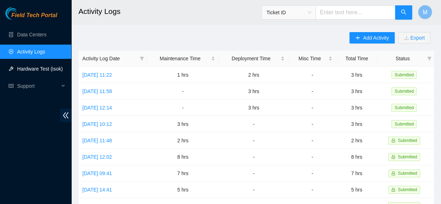
click at [60, 70] on link "Hardware Test (isok)" at bounding box center [40, 69] width 46 height 6
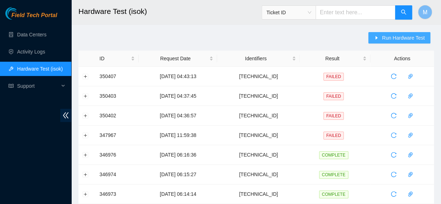
click at [387, 39] on span "Run Hardware Test" at bounding box center [403, 38] width 43 height 8
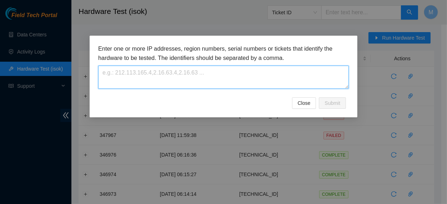
click at [240, 73] on textarea at bounding box center [223, 77] width 250 height 23
paste textarea "[TECHNICAL_ID]"
type textarea "[TECHNICAL_ID]"
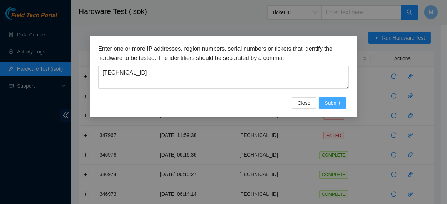
click at [333, 107] on span "Submit" at bounding box center [332, 103] width 16 height 8
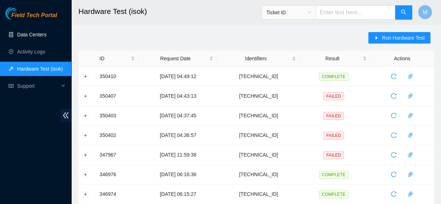
click at [40, 35] on link "Data Centers" at bounding box center [31, 35] width 29 height 6
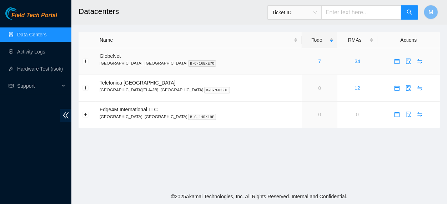
click at [305, 60] on div "7" at bounding box center [319, 61] width 28 height 8
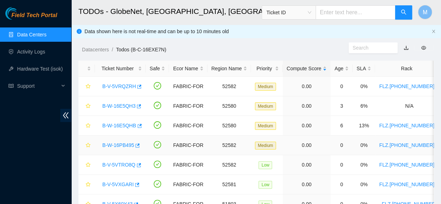
click at [116, 144] on link "B-W-16PB495" at bounding box center [118, 145] width 32 height 6
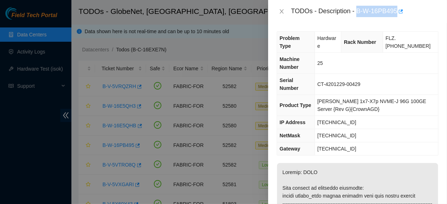
drag, startPoint x: 354, startPoint y: 11, endPoint x: 392, endPoint y: 12, distance: 38.2
click at [392, 12] on div "TODOs - Description - B-W-16PB495" at bounding box center [364, 11] width 147 height 11
copy div "B-W-16PB495"
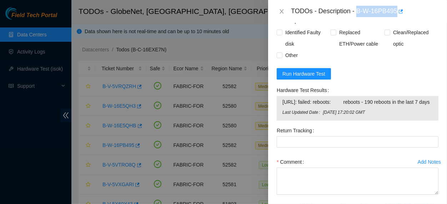
scroll to position [613, 0]
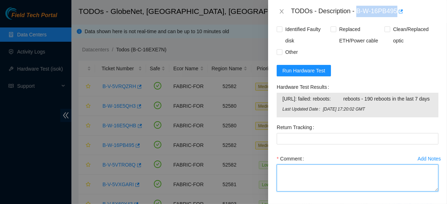
click at [355, 178] on textarea "Comment" at bounding box center [357, 177] width 162 height 27
paste textarea "THE MACHINE WAS REPLACED, RESCUE (23.0.3), SETTINGS AND ISOK WERE DONE, THE ISO…"
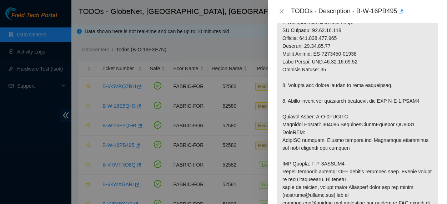
scroll to position [269, 0]
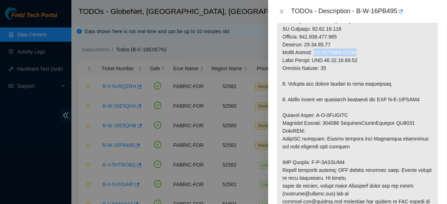
drag, startPoint x: 358, startPoint y: 44, endPoint x: 316, endPoint y: 45, distance: 41.7
click at [316, 45] on p at bounding box center [357, 80] width 161 height 372
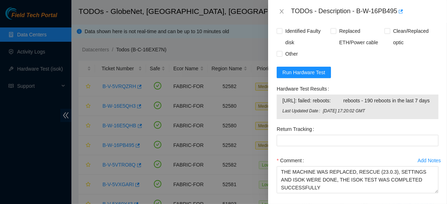
scroll to position [647, 0]
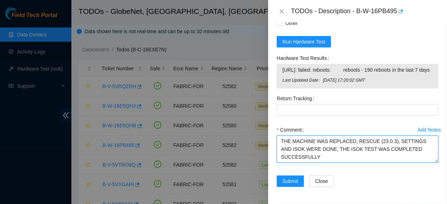
click at [351, 159] on textarea "THE MACHINE WAS REPLACED, RESCUE (23.0.3), SETTINGS AND ISOK WERE DONE, THE ISO…" at bounding box center [357, 149] width 162 height 27
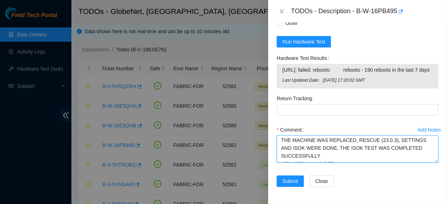
paste textarea "CT-4200417-00076"
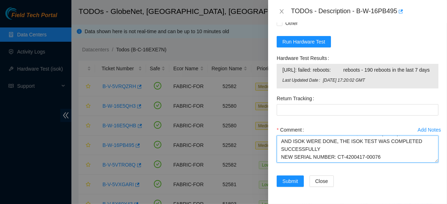
scroll to position [2, 0]
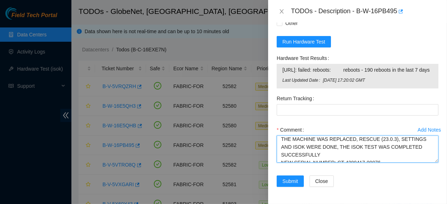
type textarea "THE MACHINE WAS REPLACED, RESCUE (23.0.3), SETTINGS AND ISOK WERE DONE, THE ISO…"
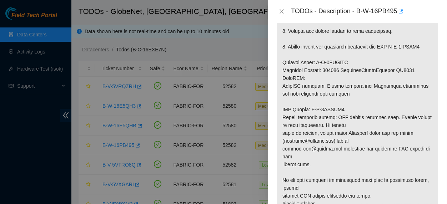
scroll to position [299, 0]
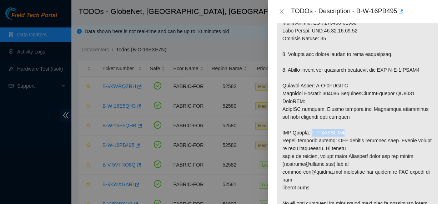
drag, startPoint x: 342, startPoint y: 123, endPoint x: 311, endPoint y: 126, distance: 30.8
click at [311, 126] on p at bounding box center [357, 50] width 161 height 372
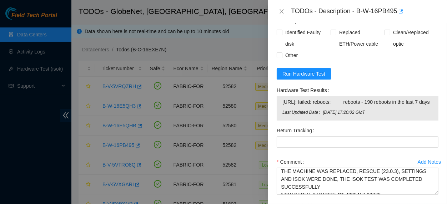
scroll to position [631, 0]
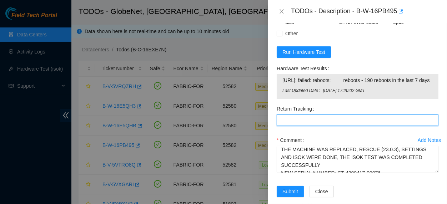
click at [294, 121] on Tracking "Return Tracking" at bounding box center [357, 120] width 162 height 11
paste Tracking "B-V-5WXSTR6"
type Tracking "B-V-5WXSTR6"
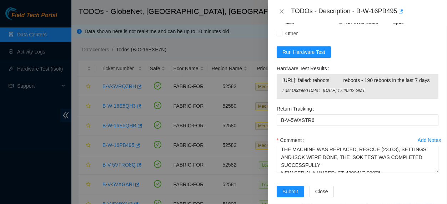
scroll to position [647, 0]
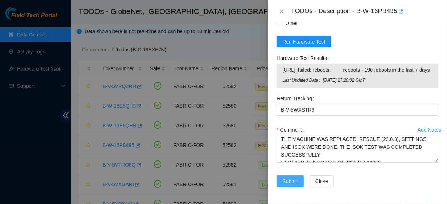
click at [293, 183] on span "Submit" at bounding box center [290, 181] width 16 height 8
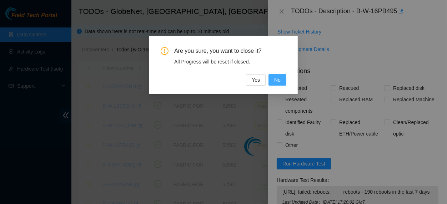
click at [278, 81] on span "No" at bounding box center [277, 80] width 6 height 8
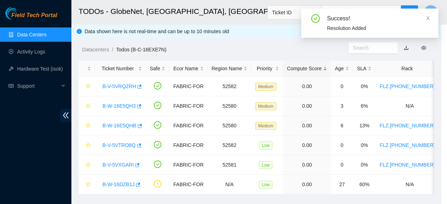
scroll to position [159, 0]
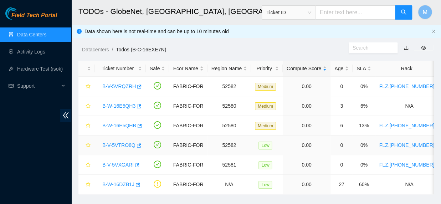
click at [125, 147] on link "B-V-5VTRO8Q" at bounding box center [118, 145] width 33 height 6
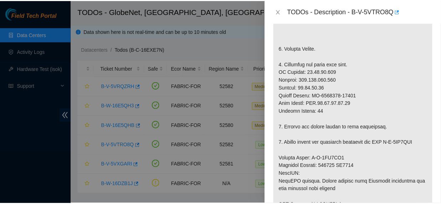
scroll to position [393, 0]
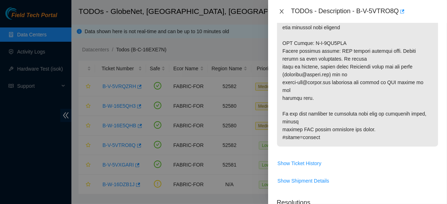
click at [280, 12] on icon "close" at bounding box center [282, 12] width 6 height 6
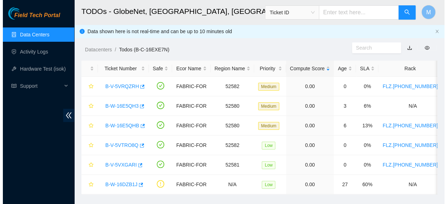
scroll to position [235, 0]
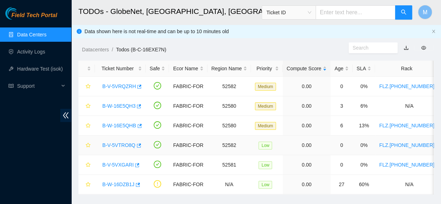
click at [107, 146] on link "B-V-5VTRO8Q" at bounding box center [118, 145] width 33 height 6
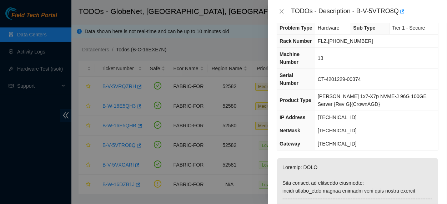
scroll to position [0, 0]
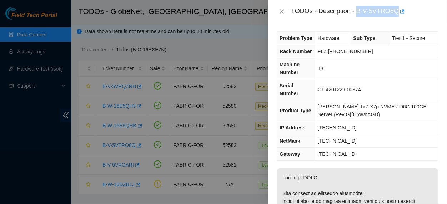
drag, startPoint x: 394, startPoint y: 10, endPoint x: 355, endPoint y: 13, distance: 39.3
click at [355, 13] on div "TODOs - Description - B-V-5VTRO8Q" at bounding box center [364, 11] width 147 height 11
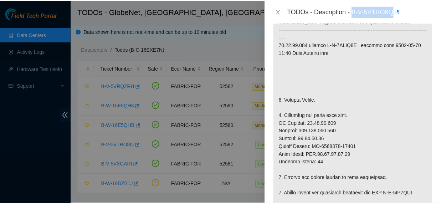
scroll to position [243, 0]
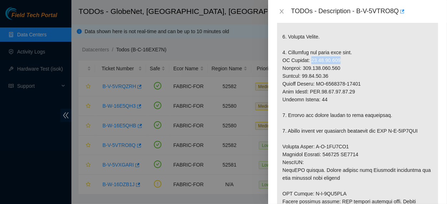
drag, startPoint x: 308, startPoint y: 53, endPoint x: 340, endPoint y: 55, distance: 32.2
click at [340, 55] on p at bounding box center [357, 111] width 161 height 372
click at [280, 12] on icon "close" at bounding box center [282, 11] width 4 height 4
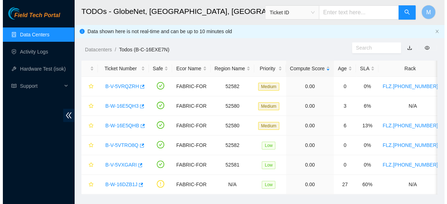
scroll to position [235, 0]
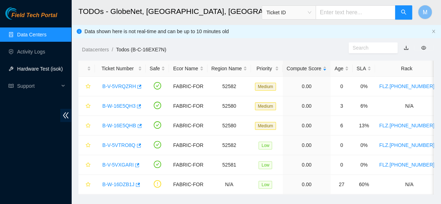
click at [51, 66] on link "Hardware Test (isok)" at bounding box center [40, 69] width 46 height 6
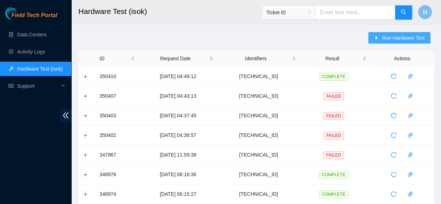
click at [378, 35] on button "Run Hardware Test" at bounding box center [399, 37] width 62 height 11
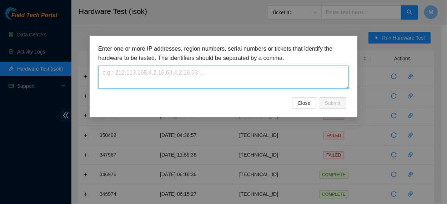
click at [218, 79] on textarea at bounding box center [223, 77] width 250 height 23
paste textarea "[TECHNICAL_ID]"
type textarea "[TECHNICAL_ID]"
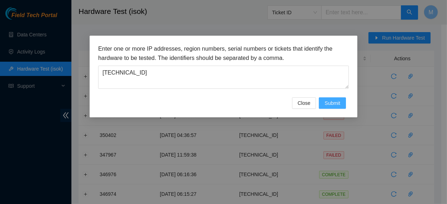
click at [327, 107] on span "Submit" at bounding box center [332, 103] width 16 height 8
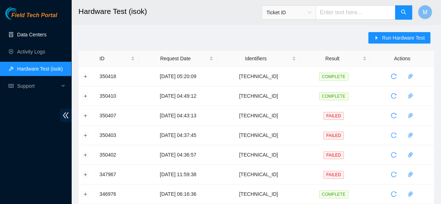
click at [40, 33] on link "Data Centers" at bounding box center [31, 35] width 29 height 6
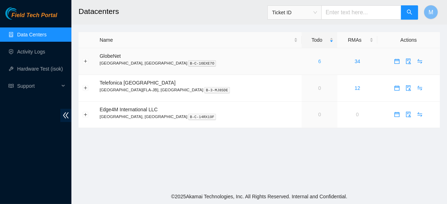
click at [318, 62] on link "6" at bounding box center [319, 62] width 3 height 6
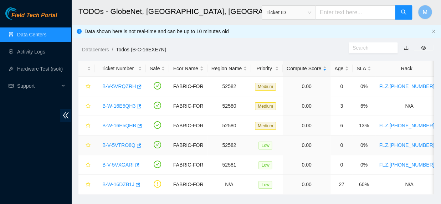
click at [108, 145] on link "B-V-5VTRO8Q" at bounding box center [118, 145] width 33 height 6
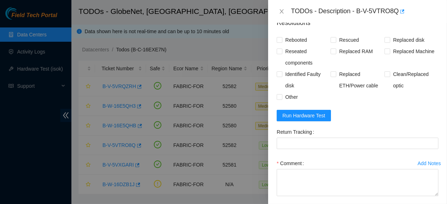
scroll to position [576, 0]
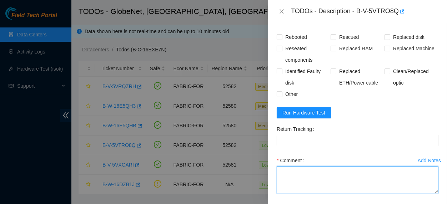
click at [320, 171] on textarea "Comment" at bounding box center [357, 179] width 162 height 27
paste textarea "THE MACHINE WAS REPLACED, RESCUE (23.0.3), SETTINGS AND ISOK WERE DONE, THE ISO…"
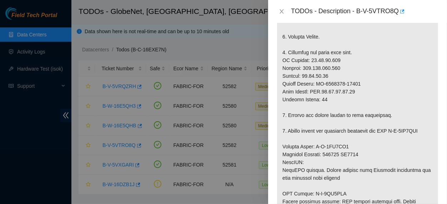
scroll to position [240, 0]
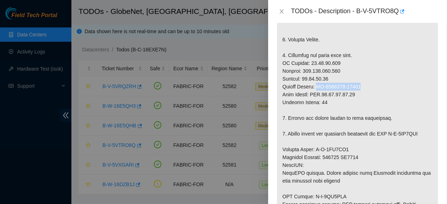
drag, startPoint x: 362, startPoint y: 78, endPoint x: 317, endPoint y: 81, distance: 44.7
click at [317, 81] on p at bounding box center [357, 114] width 161 height 372
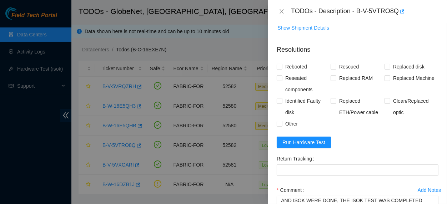
scroll to position [604, 0]
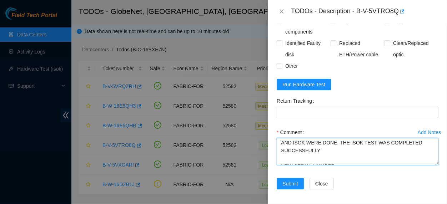
click at [359, 159] on textarea "THE MACHINE WAS REPLACED, RESCUE (23.0.3), SETTINGS AND ISOK WERE DONE, THE ISO…" at bounding box center [357, 151] width 162 height 27
paste textarea "CT-4200415-00043"
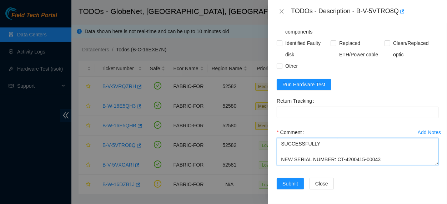
scroll to position [10, 0]
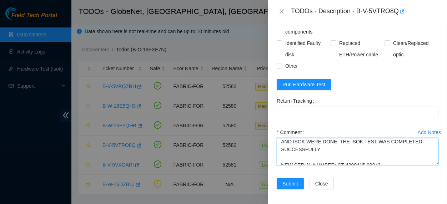
type textarea "THE MACHINE WAS REPLACED, RESCUE (23.0.3), SETTINGS AND ISOK WERE DONE, THE ISO…"
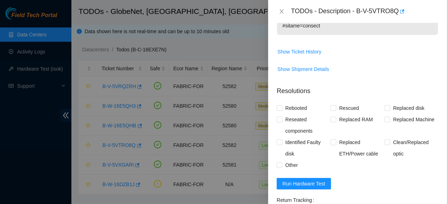
scroll to position [502, 0]
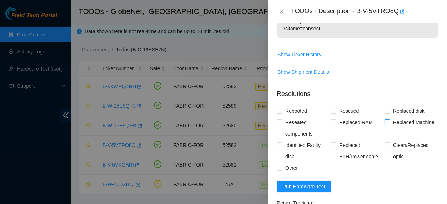
click at [384, 120] on input "Replaced Machine" at bounding box center [386, 122] width 5 height 5
checkbox input "true"
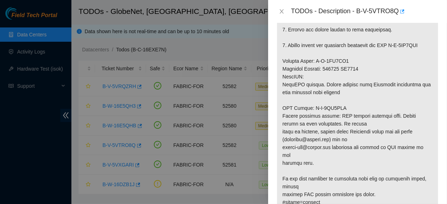
scroll to position [327, 0]
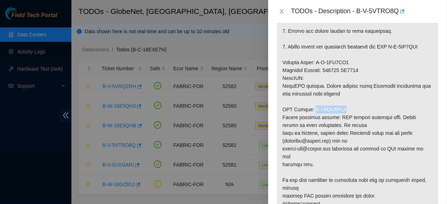
drag, startPoint x: 327, startPoint y: 102, endPoint x: 311, endPoint y: 103, distance: 15.8
click at [311, 103] on p at bounding box center [357, 27] width 161 height 372
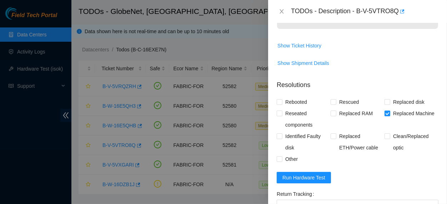
scroll to position [557, 0]
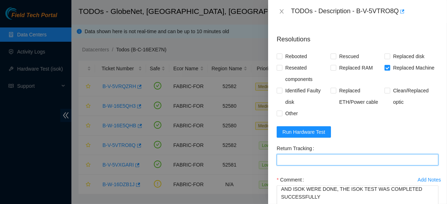
click at [354, 154] on Tracking "Return Tracking" at bounding box center [357, 159] width 162 height 11
paste Tracking "B-V-5VZ7UGE"
type Tracking "B-V-5VZ7UGE"
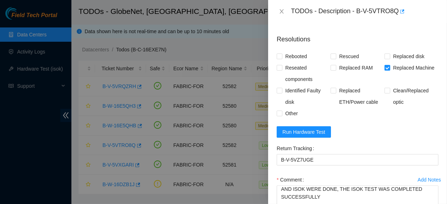
scroll to position [604, 0]
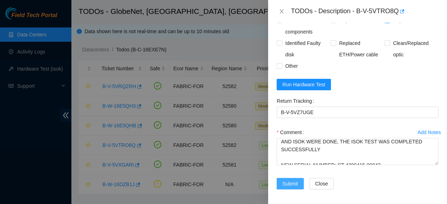
click at [296, 183] on span "Submit" at bounding box center [290, 184] width 16 height 8
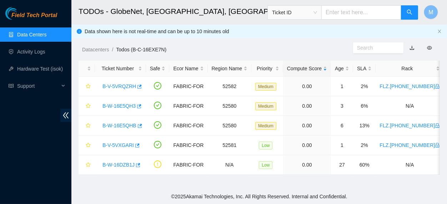
scroll to position [235, 0]
click at [122, 85] on link "B-V-5VRQZRH" at bounding box center [119, 86] width 34 height 6
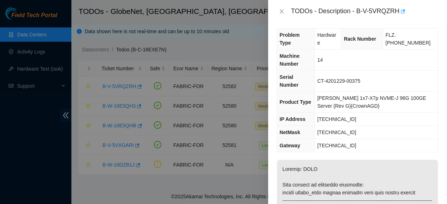
scroll to position [0, 0]
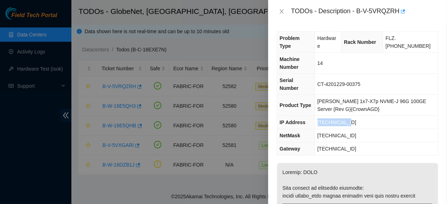
drag, startPoint x: 347, startPoint y: 114, endPoint x: 320, endPoint y: 117, distance: 27.3
click at [320, 117] on td "[TECHNICAL_ID]" at bounding box center [375, 122] width 123 height 13
click at [280, 9] on icon "close" at bounding box center [282, 12] width 6 height 6
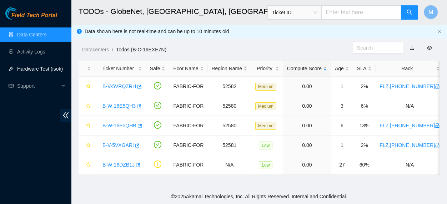
click at [36, 68] on link "Hardware Test (isok)" at bounding box center [40, 69] width 46 height 6
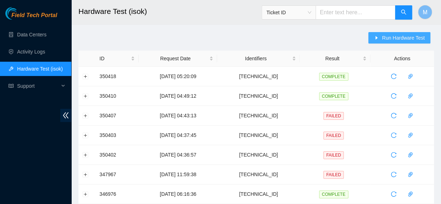
click at [395, 39] on span "Run Hardware Test" at bounding box center [403, 38] width 43 height 8
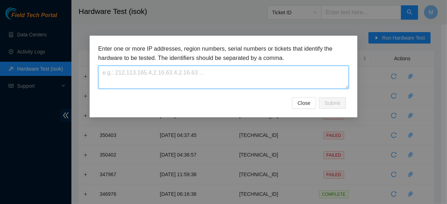
click at [214, 80] on textarea at bounding box center [223, 77] width 250 height 23
paste textarea "[TECHNICAL_ID]"
type textarea "[TECHNICAL_ID]"
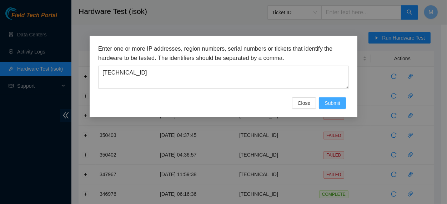
click at [339, 107] on span "Submit" at bounding box center [332, 103] width 16 height 8
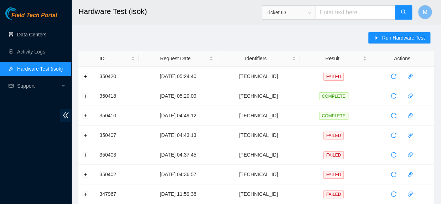
click at [41, 35] on link "Data Centers" at bounding box center [31, 35] width 29 height 6
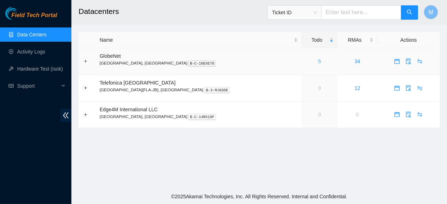
click at [318, 62] on link "5" at bounding box center [319, 62] width 3 height 6
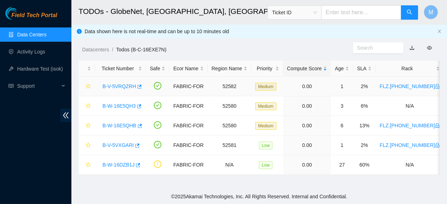
click at [121, 86] on link "B-V-5VRQZRH" at bounding box center [119, 86] width 34 height 6
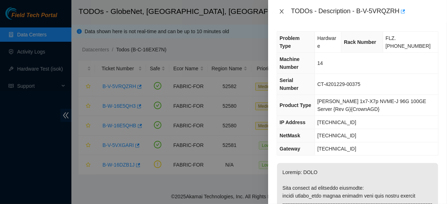
click at [281, 12] on icon "close" at bounding box center [282, 12] width 6 height 6
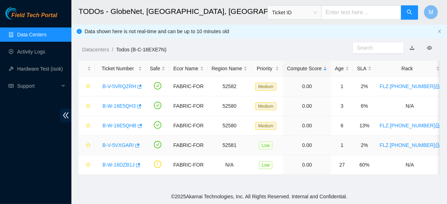
click at [126, 143] on link "B-V-5VXGARI" at bounding box center [117, 145] width 31 height 6
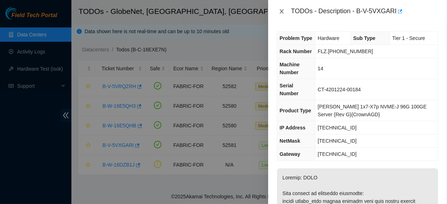
click at [281, 12] on icon "close" at bounding box center [282, 12] width 6 height 6
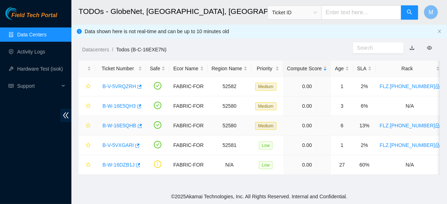
click at [126, 127] on link "B-W-16E5QHB" at bounding box center [119, 126] width 34 height 6
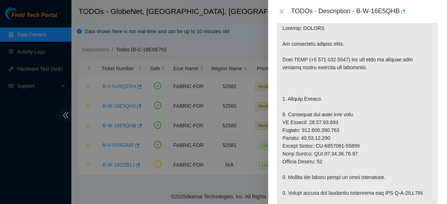
scroll to position [154, 0]
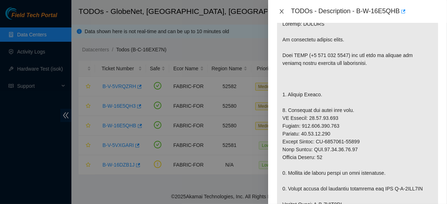
click at [280, 12] on icon "close" at bounding box center [282, 11] width 4 height 4
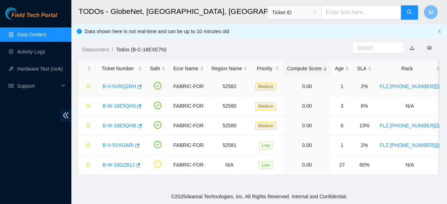
scroll to position [149, 0]
click at [108, 145] on link "B-V-5VXGARI" at bounding box center [117, 145] width 31 height 6
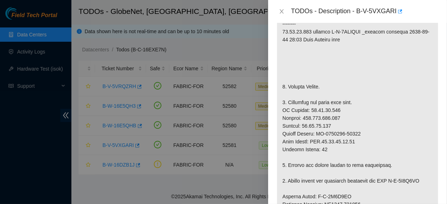
scroll to position [194, 0]
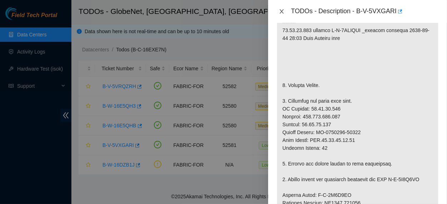
click at [282, 10] on icon "close" at bounding box center [282, 11] width 4 height 4
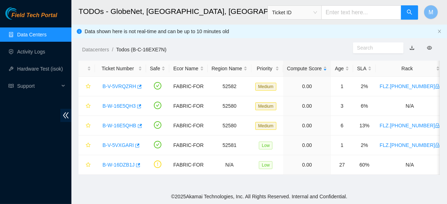
scroll to position [189, 0]
click at [118, 144] on link "B-V-5VXGARI" at bounding box center [117, 145] width 31 height 6
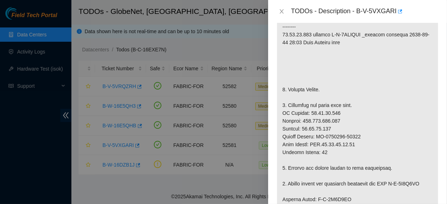
scroll to position [131, 0]
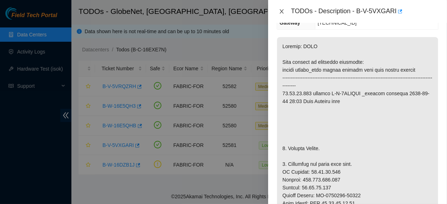
click at [281, 12] on icon "close" at bounding box center [282, 12] width 6 height 6
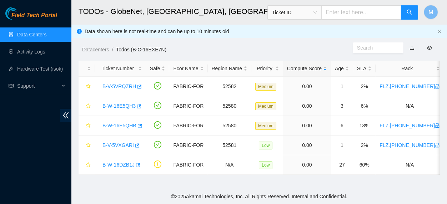
scroll to position [126, 0]
click at [128, 127] on link "B-W-16E5QHB" at bounding box center [119, 126] width 34 height 6
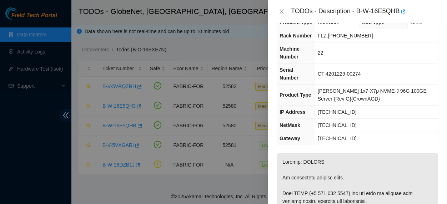
scroll to position [18, 0]
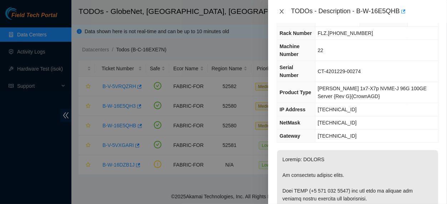
click at [281, 11] on icon "close" at bounding box center [282, 11] width 4 height 4
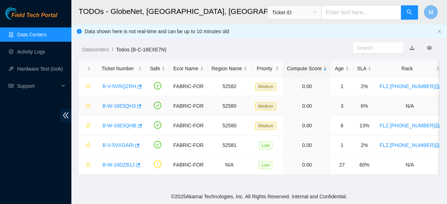
click at [124, 107] on link "B-W-16E5QH3" at bounding box center [118, 106] width 33 height 6
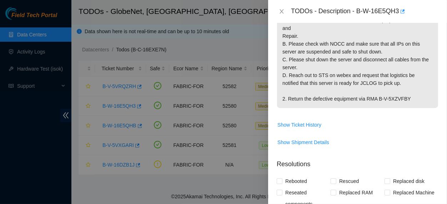
scroll to position [193, 0]
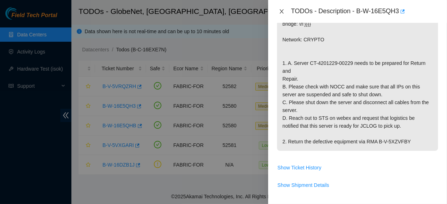
click at [280, 13] on icon "close" at bounding box center [282, 11] width 4 height 4
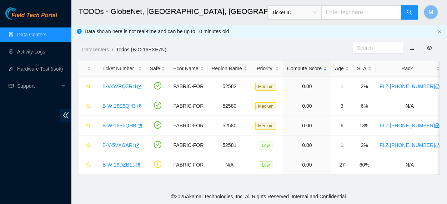
scroll to position [188, 0]
click at [122, 87] on link "B-V-5VRQZRH" at bounding box center [119, 86] width 34 height 6
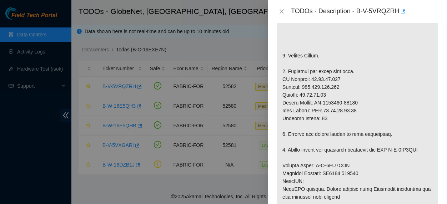
scroll to position [217, 0]
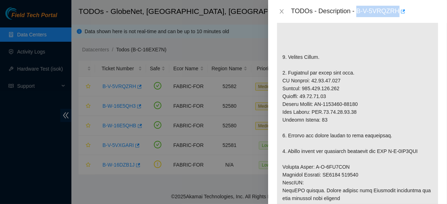
drag, startPoint x: 355, startPoint y: 11, endPoint x: 394, endPoint y: 13, distance: 39.3
click at [394, 13] on div "TODOs - Description - B-V-5VRQZRH" at bounding box center [364, 11] width 147 height 11
click at [280, 10] on icon "close" at bounding box center [282, 12] width 6 height 6
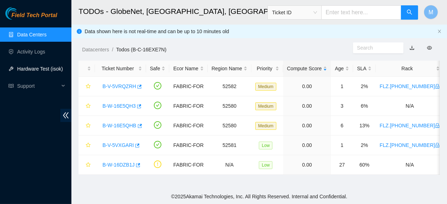
click at [51, 70] on link "Hardware Test (isok)" at bounding box center [40, 69] width 46 height 6
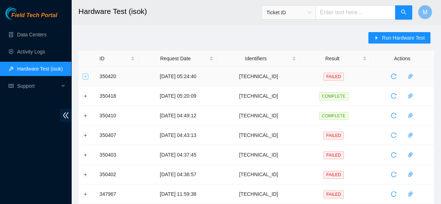
click at [85, 74] on button "Expand row" at bounding box center [86, 76] width 6 height 6
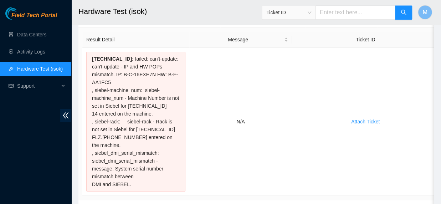
scroll to position [59, 0]
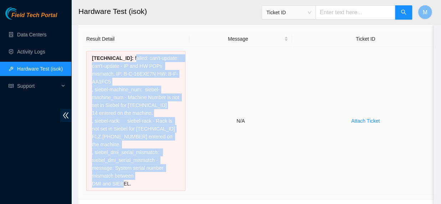
drag, startPoint x: 128, startPoint y: 183, endPoint x: 128, endPoint y: 58, distance: 124.9
click at [128, 58] on div "23.12.41.113 : failed: can't-update: can't-update - IP and HW POPs mismatch. IP…" at bounding box center [135, 121] width 99 height 140
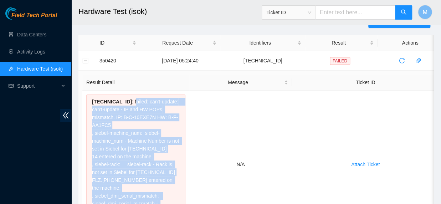
scroll to position [15, 0]
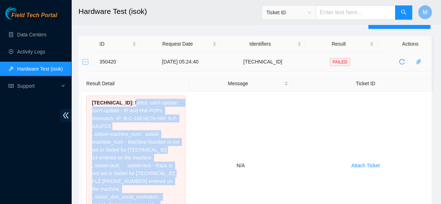
click at [85, 61] on button "Collapse row" at bounding box center [86, 62] width 6 height 6
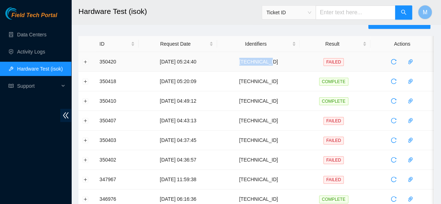
drag, startPoint x: 281, startPoint y: 61, endPoint x: 255, endPoint y: 63, distance: 26.2
click at [255, 63] on td "[TECHNICAL_ID]" at bounding box center [258, 62] width 82 height 20
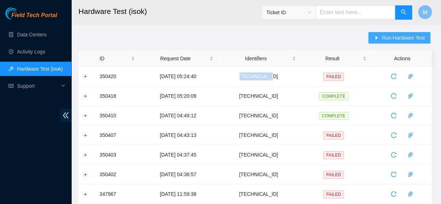
click at [395, 37] on span "Run Hardware Test" at bounding box center [403, 38] width 43 height 8
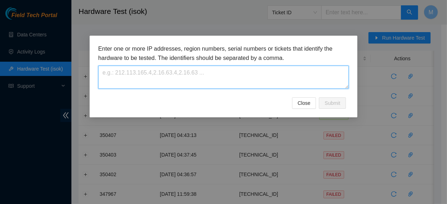
click at [212, 78] on textarea at bounding box center [223, 77] width 250 height 23
paste textarea "[TECHNICAL_ID]"
type textarea "[TECHNICAL_ID]"
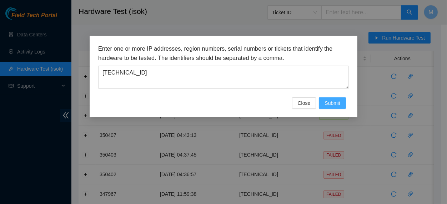
click at [340, 107] on span "Submit" at bounding box center [332, 103] width 16 height 8
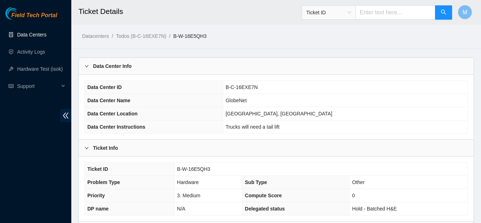
click at [42, 35] on link "Data Centers" at bounding box center [31, 35] width 29 height 6
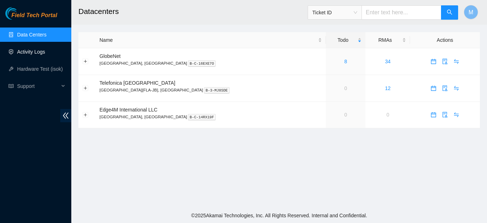
click at [35, 51] on link "Activity Logs" at bounding box center [31, 52] width 28 height 6
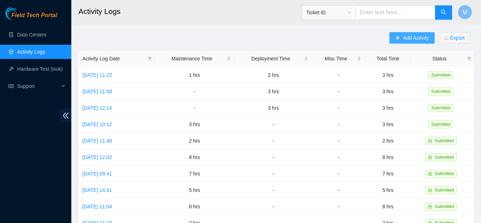
click at [407, 35] on span "Add Activity" at bounding box center [416, 38] width 26 height 8
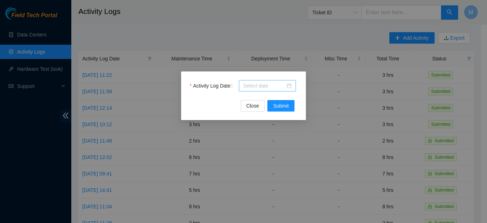
click at [287, 86] on div at bounding box center [267, 86] width 49 height 8
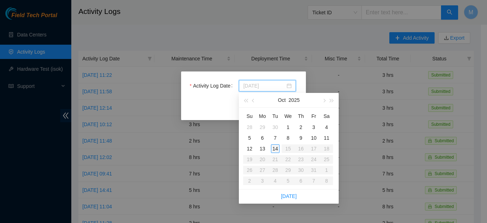
type input "2025-10-14"
click at [277, 148] on div "14" at bounding box center [275, 148] width 9 height 9
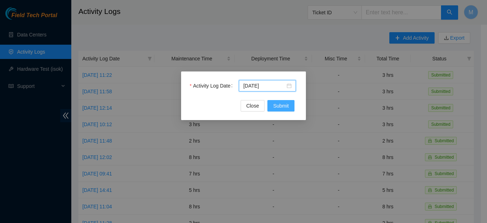
click at [283, 106] on span "Submit" at bounding box center [281, 106] width 16 height 8
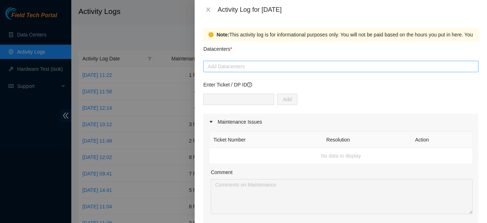
click at [273, 63] on div at bounding box center [341, 66] width 272 height 9
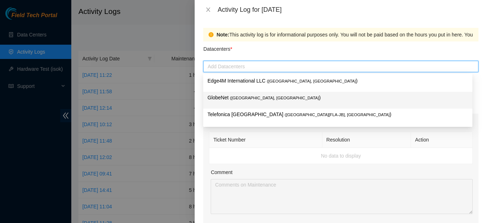
click at [240, 100] on span "( Fortaleza, Brazil" at bounding box center [274, 98] width 89 height 4
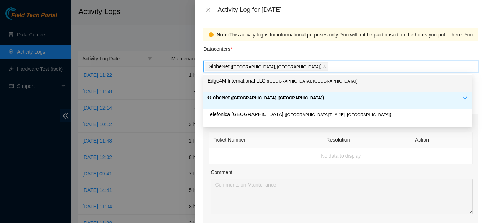
click at [313, 67] on div "GlobeNet ( Fortaleza, Brazil )" at bounding box center [341, 66] width 272 height 10
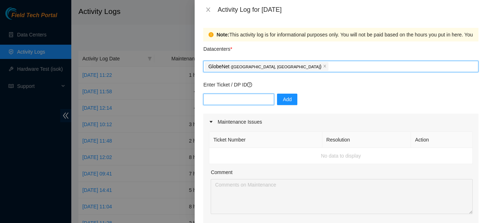
click at [244, 98] on input "text" at bounding box center [238, 98] width 71 height 11
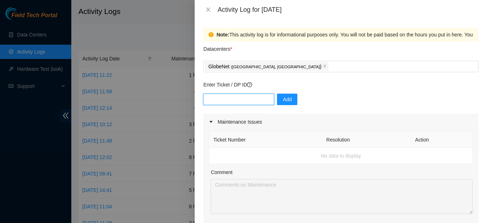
paste input "B-W-WBZOWB"
type input "B-W-WBZOWB"
click at [292, 100] on button "Add" at bounding box center [287, 98] width 20 height 11
click at [238, 102] on input "text" at bounding box center [238, 98] width 71 height 11
type input "B-W-WCONY5"
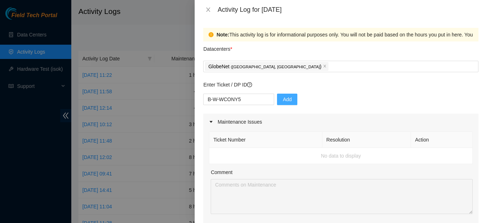
click at [288, 104] on button "Add" at bounding box center [287, 98] width 20 height 11
click at [238, 97] on input "text" at bounding box center [238, 98] width 71 height 11
type input "B-W-YVD2SN"
click at [283, 99] on span "Add" at bounding box center [287, 99] width 9 height 8
click at [250, 98] on input "text" at bounding box center [238, 98] width 71 height 11
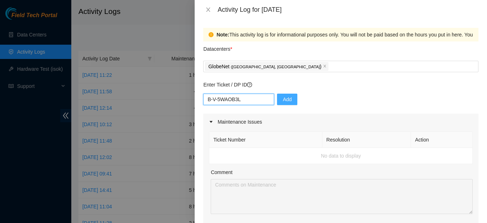
type input "B-V-5WAOB3L"
click at [287, 99] on span "Add" at bounding box center [287, 99] width 9 height 8
click at [209, 11] on icon "close" at bounding box center [209, 9] width 4 height 4
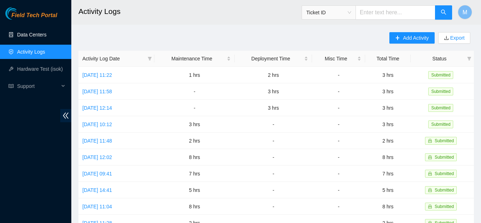
click at [43, 34] on link "Data Centers" at bounding box center [31, 35] width 29 height 6
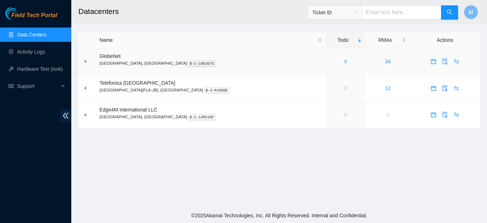
click at [345, 60] on link "8" at bounding box center [346, 62] width 3 height 6
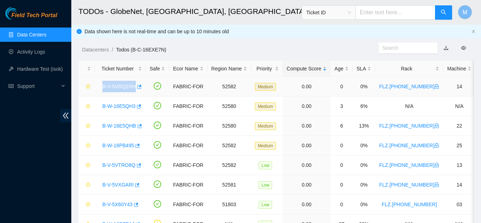
drag, startPoint x: 101, startPoint y: 87, endPoint x: 135, endPoint y: 92, distance: 34.6
click at [135, 92] on td "B-V-5VRQZRH" at bounding box center [120, 87] width 51 height 20
copy link "B-V-5VRQZRH"
drag, startPoint x: 99, startPoint y: 145, endPoint x: 135, endPoint y: 149, distance: 36.6
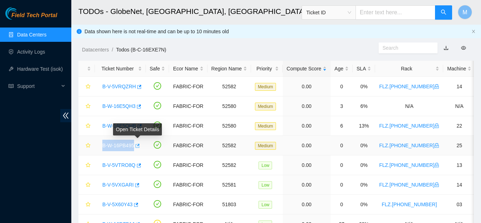
copy link "B-W-16PB495"
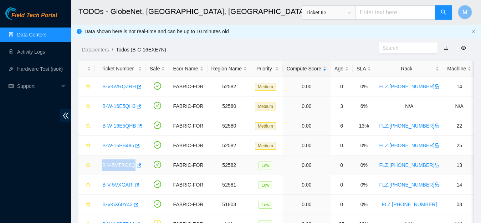
drag, startPoint x: 105, startPoint y: 166, endPoint x: 133, endPoint y: 166, distance: 28.9
copy link "B-V-5VTRO8Q"
click at [119, 85] on link "B-V-5VRQZRH" at bounding box center [119, 86] width 34 height 6
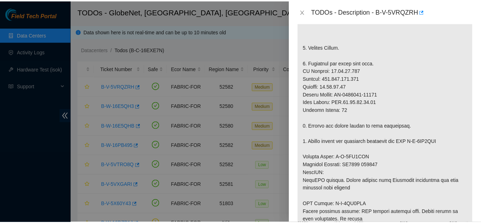
scroll to position [213, 0]
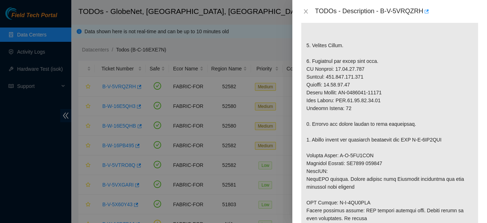
click at [280, 14] on div at bounding box center [243, 111] width 487 height 223
click at [306, 11] on icon "close" at bounding box center [306, 12] width 6 height 6
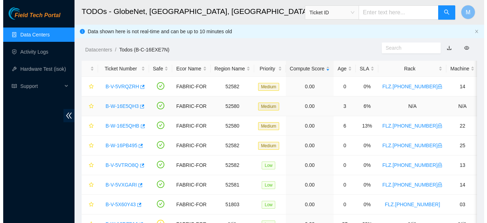
scroll to position [213, 0]
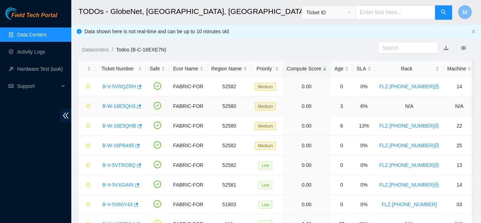
click at [128, 106] on link "B-W-16E5QH3" at bounding box center [118, 106] width 33 height 6
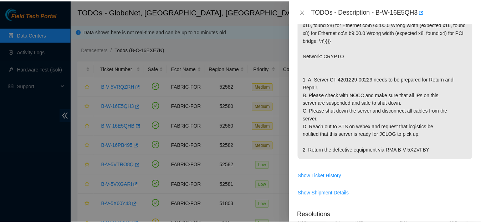
scroll to position [160, 0]
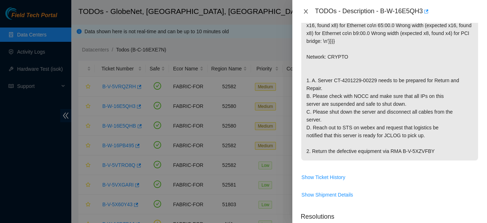
click at [303, 10] on icon "close" at bounding box center [306, 12] width 6 height 6
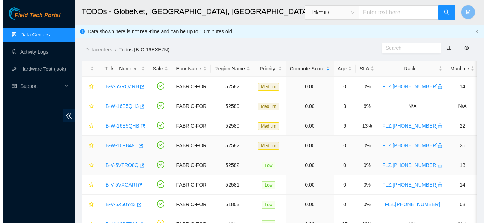
scroll to position [163, 0]
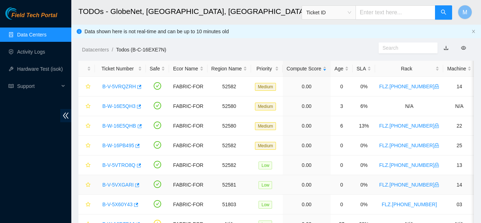
click at [120, 186] on link "B-V-5VXGARI" at bounding box center [117, 185] width 31 height 6
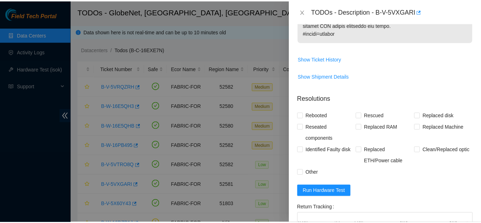
scroll to position [217, 0]
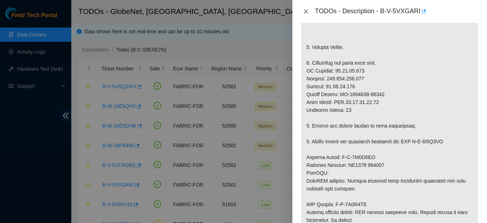
click at [306, 11] on icon "close" at bounding box center [306, 11] width 4 height 4
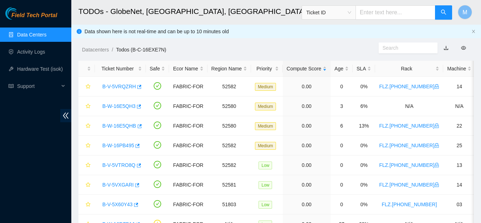
scroll to position [245, 0]
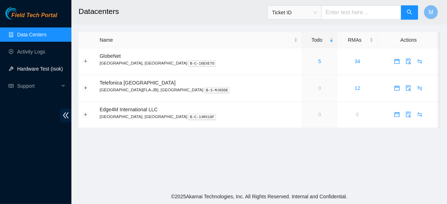
click at [49, 68] on link "Hardware Test (isok)" at bounding box center [40, 69] width 46 height 6
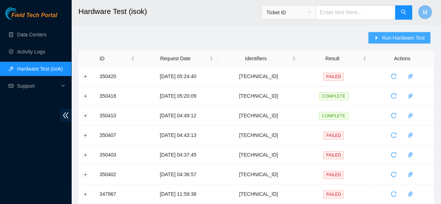
click at [388, 41] on span "Run Hardware Test" at bounding box center [403, 38] width 43 height 8
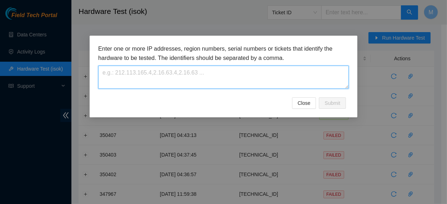
click at [278, 80] on textarea at bounding box center [223, 77] width 250 height 23
paste textarea "[TECHNICAL_ID]"
type textarea "[TECHNICAL_ID]"
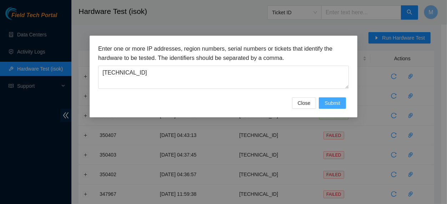
click at [337, 107] on span "Submit" at bounding box center [332, 103] width 16 height 8
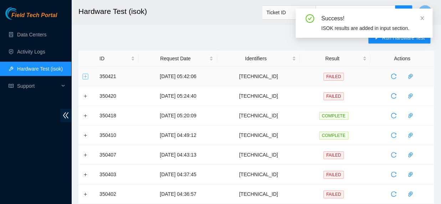
click at [85, 75] on button "Expand row" at bounding box center [86, 76] width 6 height 6
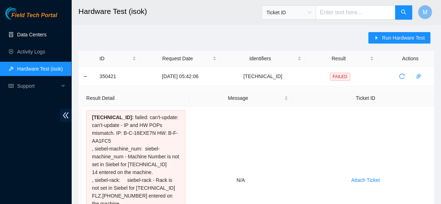
click at [25, 33] on link "Data Centers" at bounding box center [31, 35] width 29 height 6
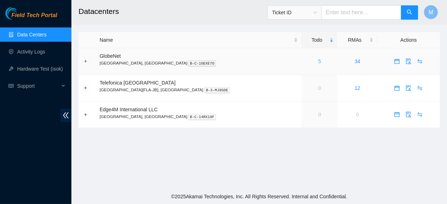
click at [318, 60] on link "5" at bounding box center [319, 62] width 3 height 6
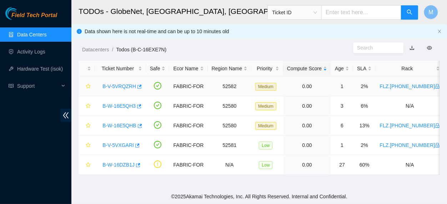
click at [120, 85] on link "B-V-5VRQZRH" at bounding box center [119, 86] width 34 height 6
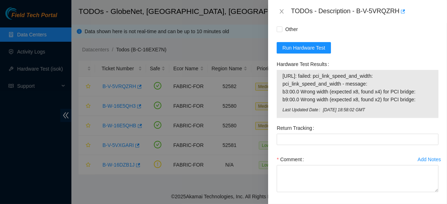
scroll to position [663, 0]
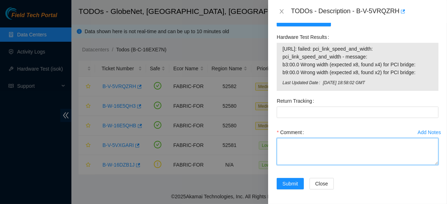
click at [338, 145] on textarea "Comment" at bounding box center [357, 151] width 162 height 27
paste textarea "THE MACHINE WAS REPLACED, RESCUE (23.0.3), CONFIGURATIONS AND ISOK DONE, THE IS…"
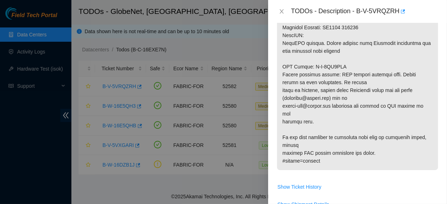
scroll to position [281, 0]
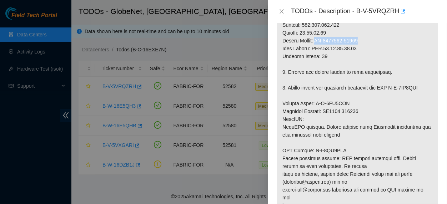
drag, startPoint x: 360, startPoint y: 31, endPoint x: 317, endPoint y: 34, distance: 42.2
click at [317, 34] on p at bounding box center [357, 68] width 161 height 372
copy p "CT-4200415-00054"
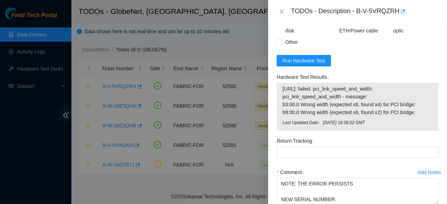
scroll to position [663, 0]
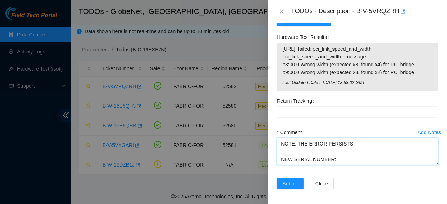
click at [371, 159] on textarea "THE MACHINE WAS REPLACED, RESCUE (23.0.3), CONFIGURATIONS AND ISOK DONE, THE IS…" at bounding box center [357, 151] width 162 height 27
paste textarea "CT-4200415-00054"
type textarea "THE MACHINE WAS REPLACED, RESCUE (23.0.3), CONFIGURATIONS AND ISOK DONE, THE IS…"
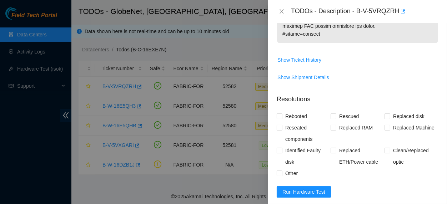
scroll to position [490, 0]
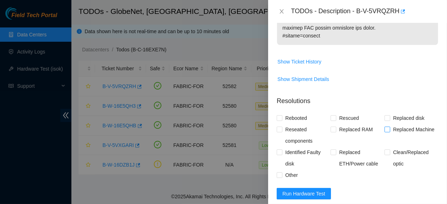
click at [384, 127] on input "Replaced Machine" at bounding box center [386, 129] width 5 height 5
checkbox input "true"
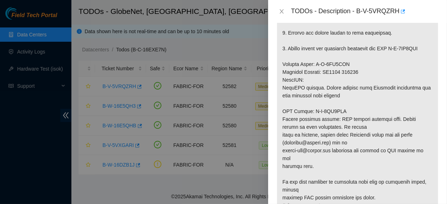
scroll to position [319, 0]
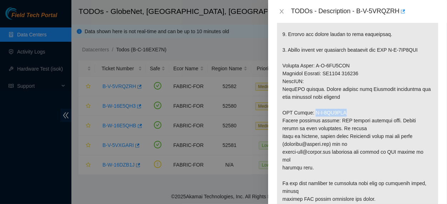
drag, startPoint x: 341, startPoint y: 104, endPoint x: 312, endPoint y: 106, distance: 29.4
click at [312, 106] on p at bounding box center [357, 30] width 161 height 372
copy p "B-V-5VZ4BUX"
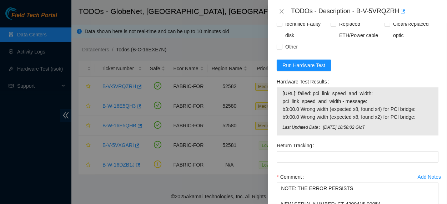
scroll to position [626, 0]
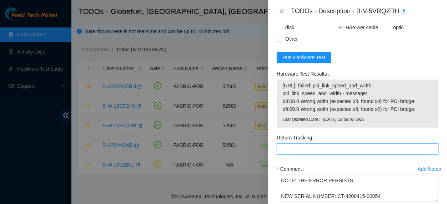
click at [328, 143] on Tracking "Return Tracking" at bounding box center [357, 148] width 162 height 11
paste Tracking "B-V-5VZ4BUX"
type Tracking "B-V-5VZ4BUX"
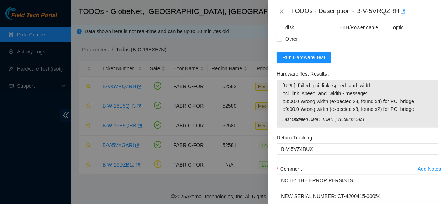
scroll to position [663, 0]
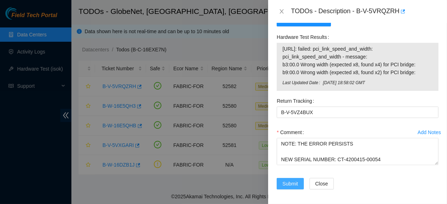
click at [295, 180] on span "Submit" at bounding box center [290, 184] width 16 height 8
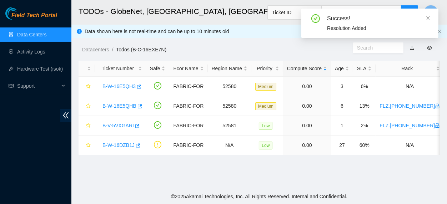
scroll to position [234, 0]
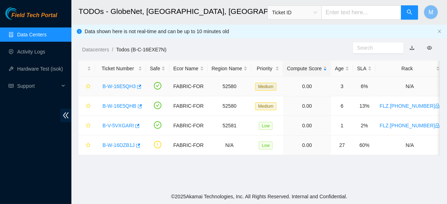
click at [127, 86] on link "B-W-16E5QH3" at bounding box center [118, 86] width 33 height 6
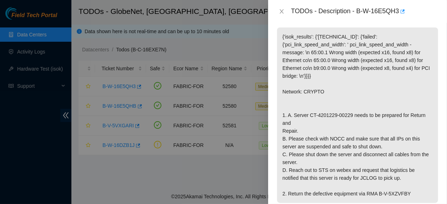
scroll to position [147, 0]
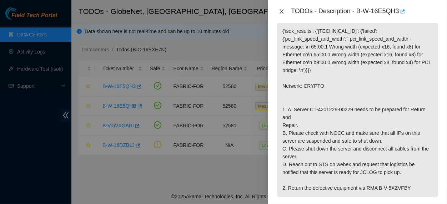
click at [279, 10] on icon "close" at bounding box center [282, 12] width 6 height 6
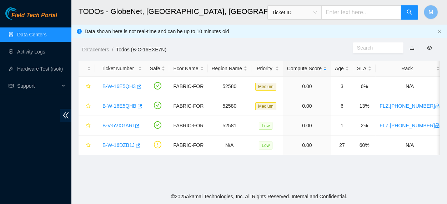
scroll to position [142, 0]
click at [121, 103] on link "B-W-16E5QHB" at bounding box center [119, 106] width 34 height 6
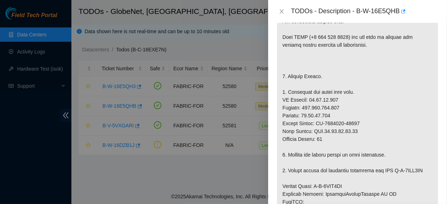
scroll to position [171, 0]
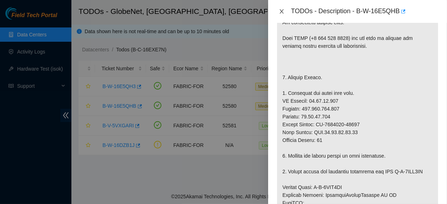
click at [280, 14] on icon "close" at bounding box center [282, 12] width 6 height 6
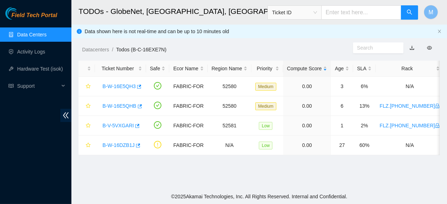
scroll to position [166, 0]
click at [119, 85] on link "B-W-16E5QH3" at bounding box center [118, 86] width 33 height 6
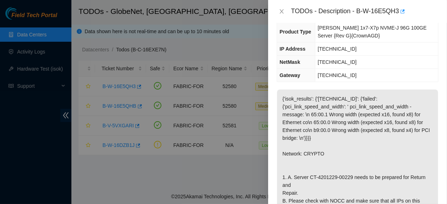
scroll to position [100, 0]
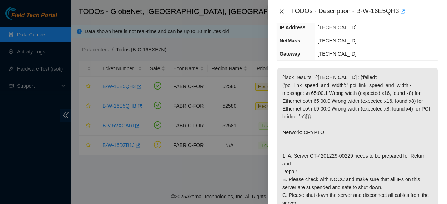
click at [281, 10] on icon "close" at bounding box center [282, 11] width 4 height 4
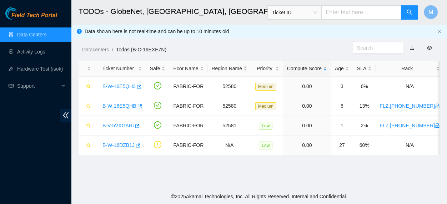
scroll to position [108, 0]
click at [123, 106] on link "B-W-16E5QHB" at bounding box center [119, 106] width 34 height 6
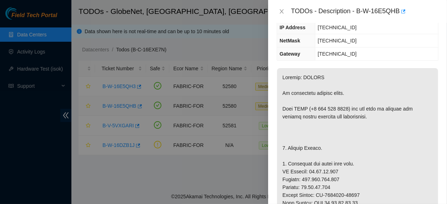
scroll to position [116, 0]
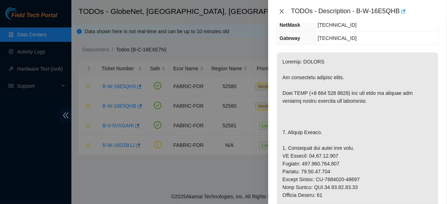
click at [281, 14] on icon "close" at bounding box center [282, 12] width 6 height 6
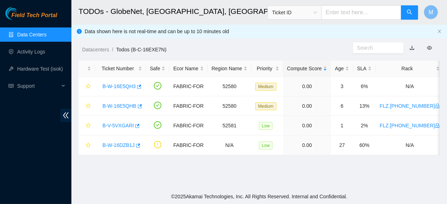
scroll to position [124, 0]
click at [122, 124] on link "B-V-5VXGARI" at bounding box center [117, 126] width 31 height 6
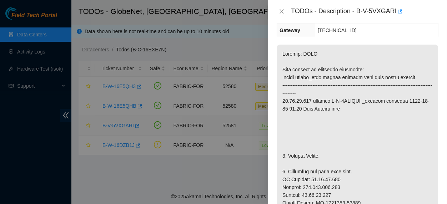
scroll to position [132, 0]
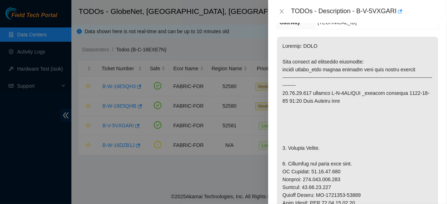
click at [434, 95] on div "Problem Type Hardware Sub Type Tier 1 - Secure Rack Number FLZ.02.02.19.05.07 M…" at bounding box center [357, 113] width 179 height 181
click at [280, 9] on icon "close" at bounding box center [282, 12] width 6 height 6
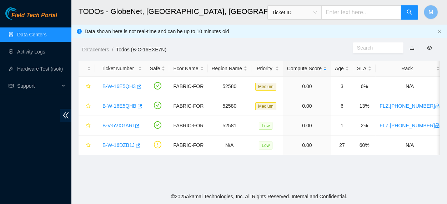
scroll to position [127, 0]
click at [123, 104] on link "B-W-16E5QHB" at bounding box center [119, 106] width 34 height 6
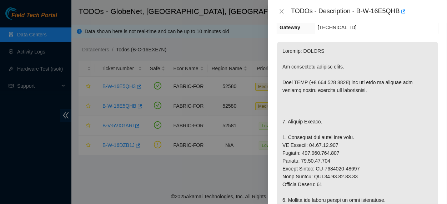
scroll to position [160, 0]
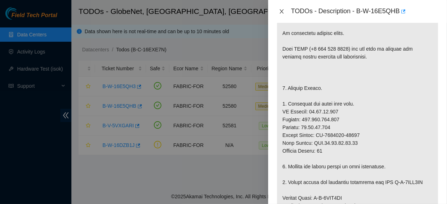
click at [281, 12] on icon "close" at bounding box center [282, 12] width 6 height 6
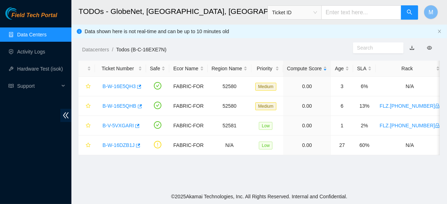
scroll to position [155, 0]
click at [32, 52] on link "Activity Logs" at bounding box center [31, 52] width 28 height 6
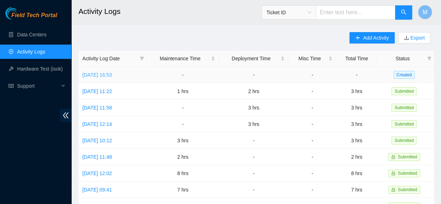
click at [112, 73] on link "Tue, 14 Oct 2025 16:53" at bounding box center [97, 75] width 30 height 6
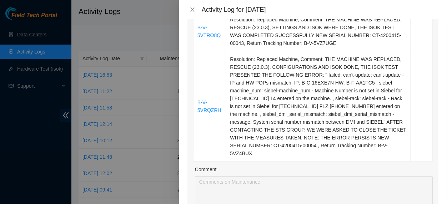
scroll to position [217, 0]
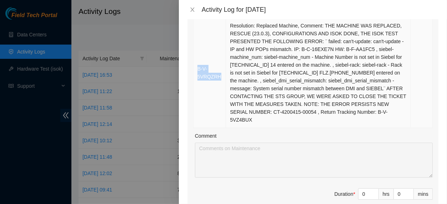
drag, startPoint x: 196, startPoint y: 70, endPoint x: 228, endPoint y: 77, distance: 33.2
click at [226, 77] on td "B-V-5VRQZRH" at bounding box center [209, 73] width 32 height 110
copy link "B-V-5VRQZRH"
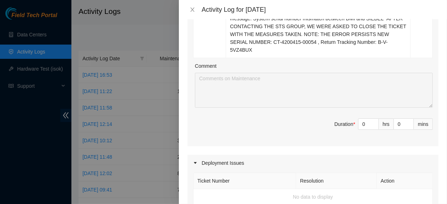
scroll to position [293, 0]
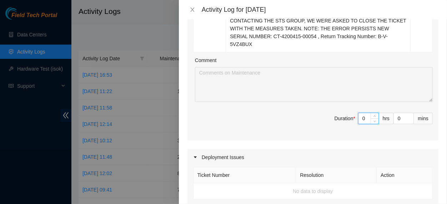
drag, startPoint x: 362, startPoint y: 123, endPoint x: 352, endPoint y: 125, distance: 9.4
click at [358, 124] on input "0" at bounding box center [368, 118] width 20 height 11
type input "3"
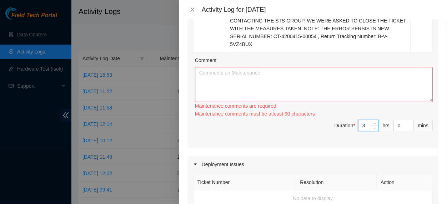
type input "3"
click at [255, 75] on textarea "Comment" at bounding box center [314, 84] width 238 height 35
paste textarea "B-V-5VRQZRH"
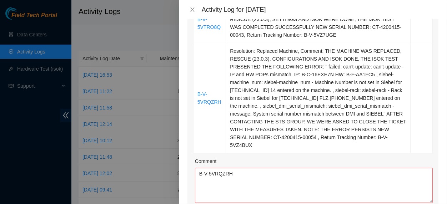
scroll to position [193, 0]
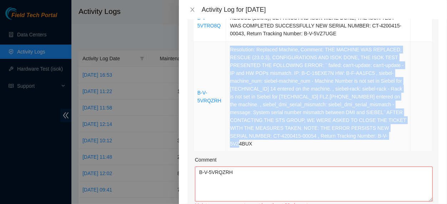
drag, startPoint x: 275, startPoint y: 143, endPoint x: 233, endPoint y: 67, distance: 87.0
click at [233, 67] on tr "B-V-5VRQZRH Resolution: Replaced Machine, Comment: THE MACHINE WAS REPLACED, RE…" at bounding box center [312, 97] width 239 height 110
copy tr "Resolution: Replaced Machine, Comment: THE MACHINE WAS REPLACED, RESCUE (23.0.3…"
click at [224, 185] on textarea "B-V-5VRQZRH" at bounding box center [314, 184] width 238 height 35
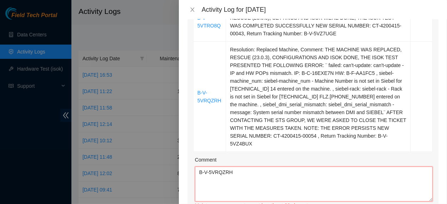
paste textarea "Resolution: Replaced Machine, Comment: THE MACHINE WAS REPLACED, RESCUE (23.0.3…"
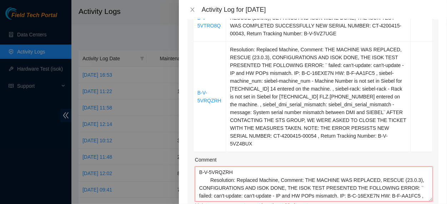
scroll to position [196, 0]
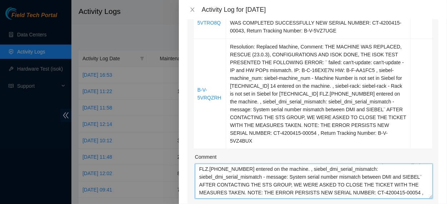
type textarea "B-V-5VRQZRH Resolution: Replaced Machine, Comment: THE MACHINE WAS REPLACED, RE…"
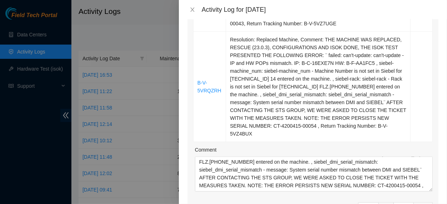
scroll to position [41, 0]
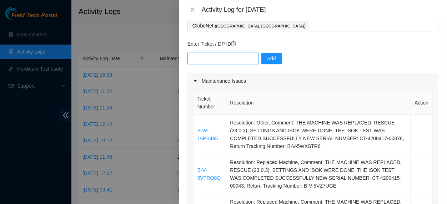
click at [229, 57] on input "text" at bounding box center [222, 58] width 71 height 11
paste input "B-W-WBZ0WB"
type input "B-W-WBZ0WB"
click at [267, 60] on span "Add" at bounding box center [271, 59] width 9 height 8
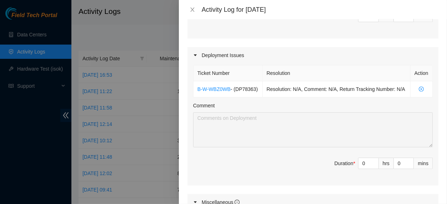
scroll to position [414, 0]
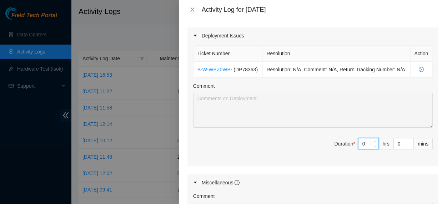
drag, startPoint x: 360, startPoint y: 163, endPoint x: 355, endPoint y: 162, distance: 4.3
click at [358, 149] on input "0" at bounding box center [368, 143] width 20 height 11
type input "1"
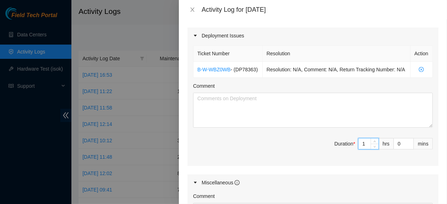
type input "4"
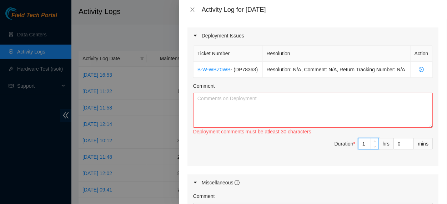
type input "1"
click at [296, 125] on textarea "Comment" at bounding box center [312, 110] width 239 height 35
paste textarea "B-W-WBZ0WB"
paste textarea "COLLECTION OF DECOMMISSIONED EQUIPMENT"
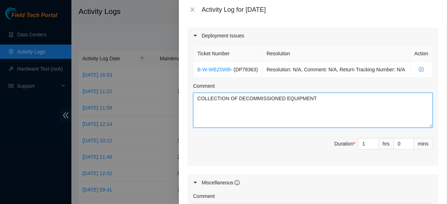
type textarea "COLLECTION OF DECOMMISSIONED EQUIPMENT"
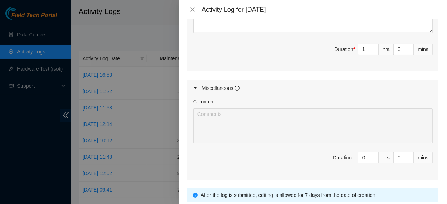
scroll to position [586, 0]
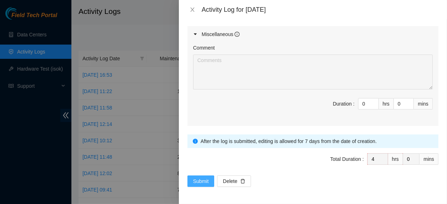
click at [204, 181] on span "Submit" at bounding box center [201, 181] width 16 height 8
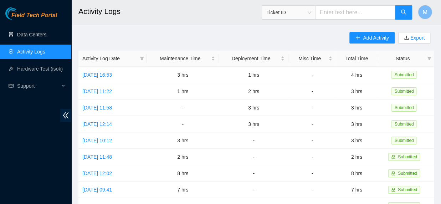
click at [31, 36] on link "Data Centers" at bounding box center [31, 35] width 29 height 6
